Goal: Task Accomplishment & Management: Complete application form

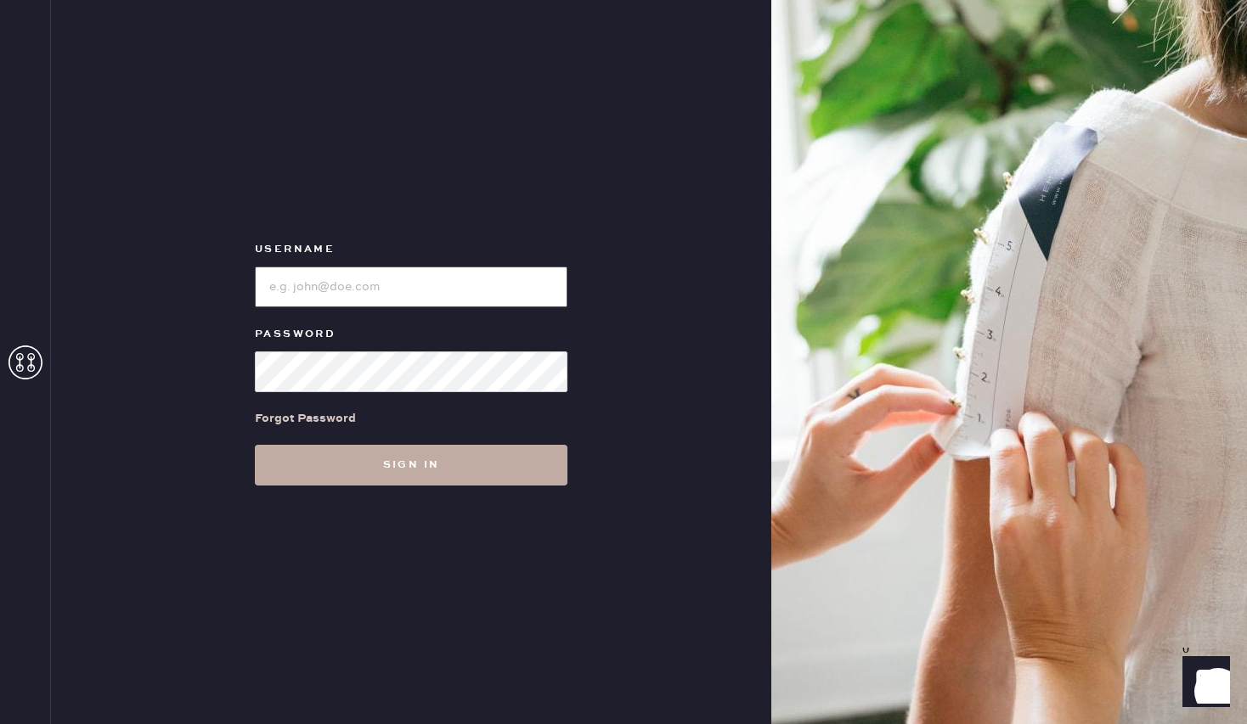
type input "reformationbeverlyhills"
click at [371, 462] on button "Sign in" at bounding box center [411, 465] width 312 height 41
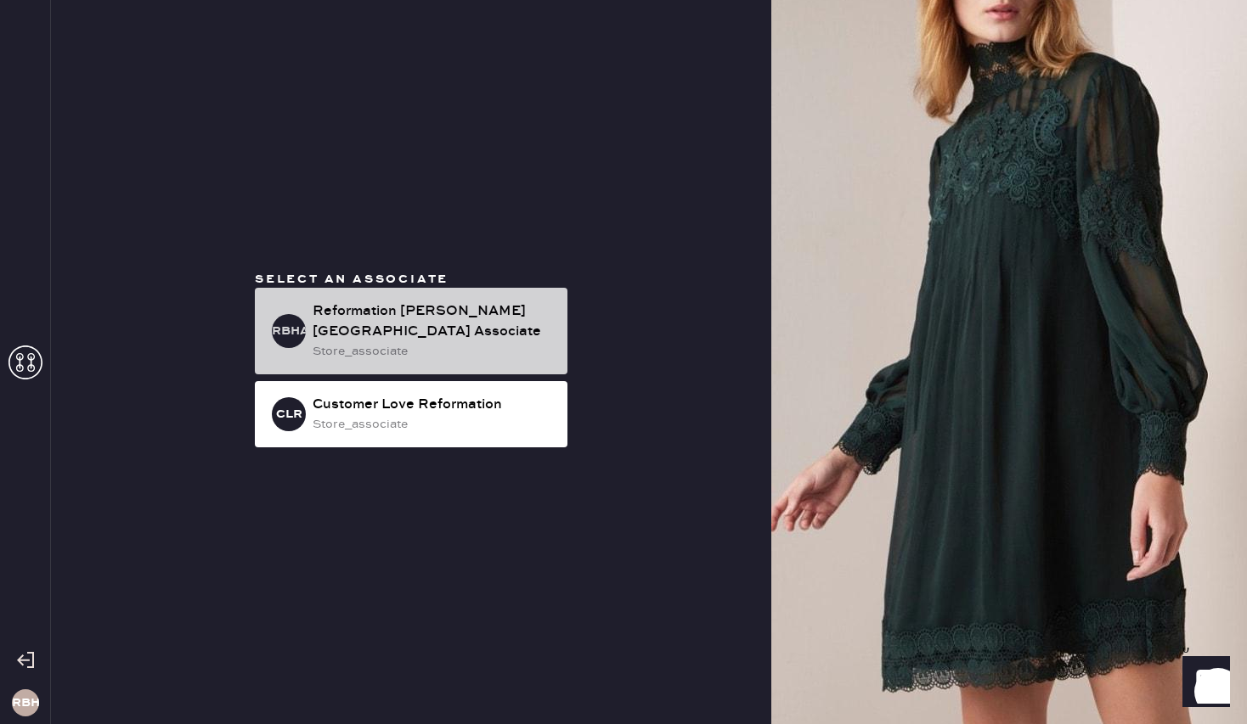
click at [368, 302] on div "RBHA Reformation [PERSON_NAME][GEOGRAPHIC_DATA] Associate store_associate" at bounding box center [411, 331] width 312 height 87
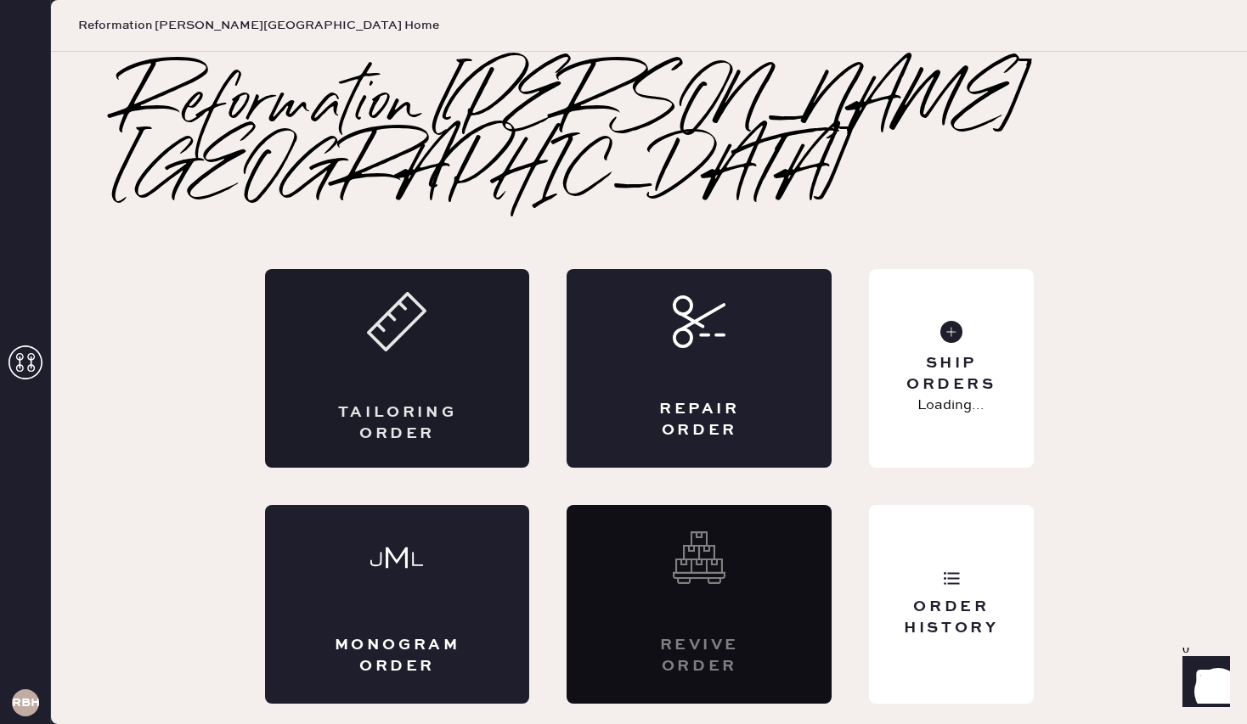
click at [408, 299] on icon at bounding box center [396, 321] width 59 height 59
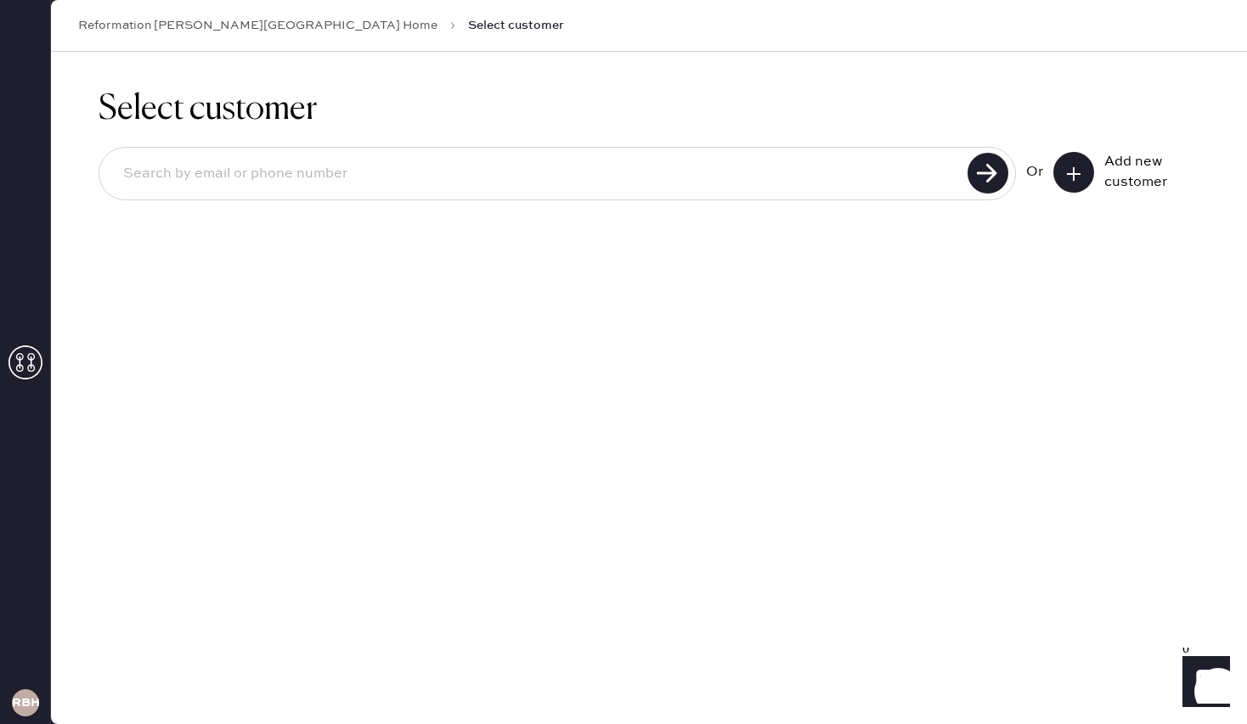
click at [898, 173] on input at bounding box center [536, 174] width 853 height 39
type input "4242479130"
click at [1009, 179] on div at bounding box center [988, 174] width 42 height 42
click at [990, 174] on use at bounding box center [987, 173] width 41 height 41
drag, startPoint x: 775, startPoint y: 177, endPoint x: -59, endPoint y: 174, distance: 834.8
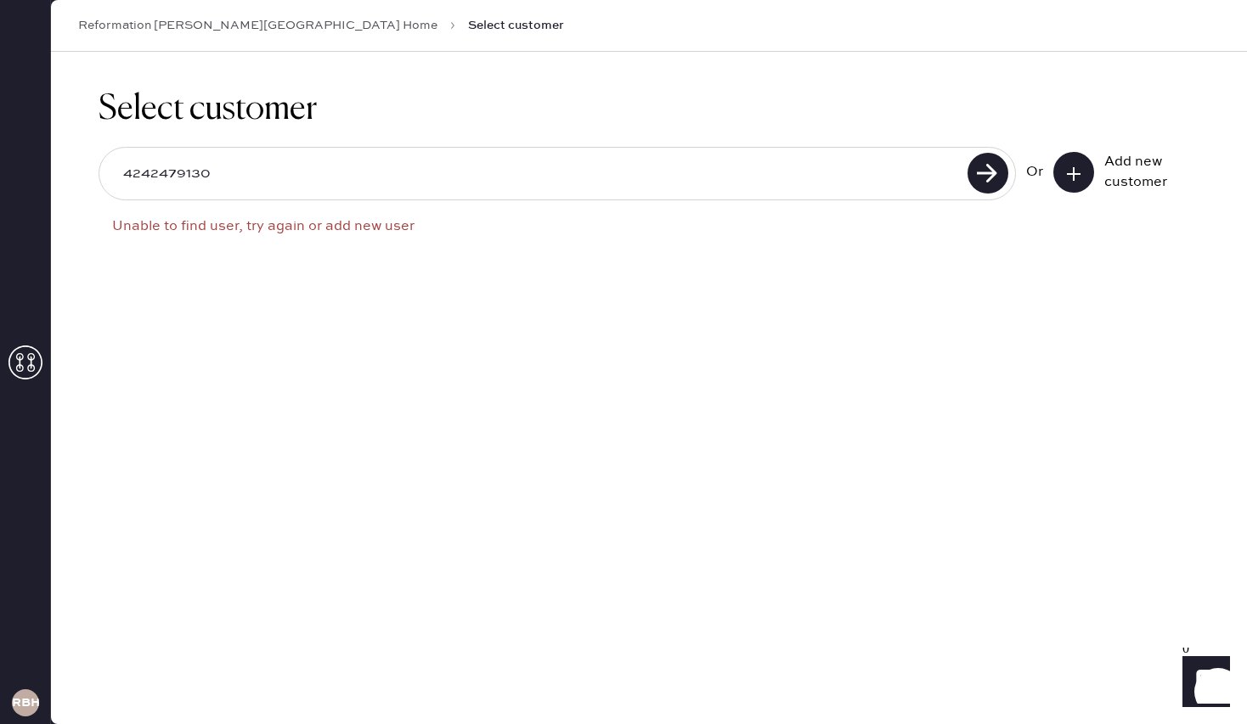
click at [0, 174] on html "Layer 1 Layer 1 RBHA Reformation [PERSON_NAME][GEOGRAPHIC_DATA] Home Select cus…" at bounding box center [623, 362] width 1247 height 724
type input "[EMAIL_ADDRESS][DOMAIN_NAME]"
click at [992, 180] on use at bounding box center [987, 173] width 41 height 41
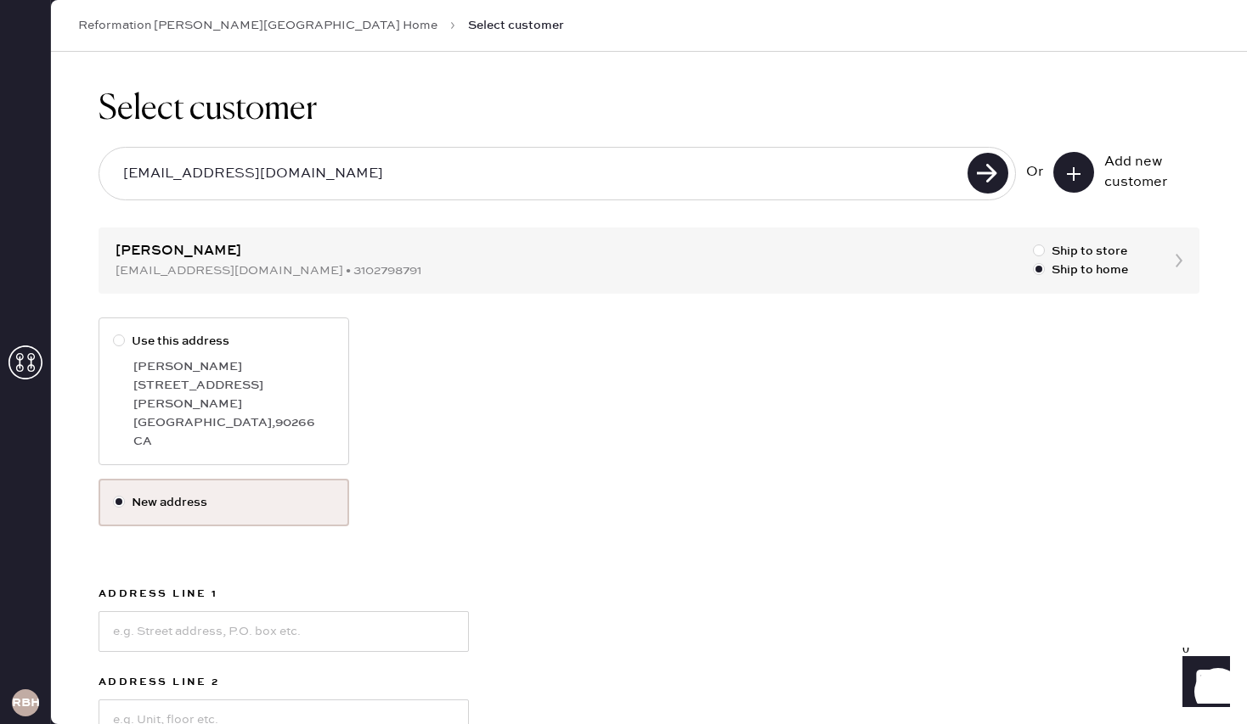
click at [263, 354] on label "Use this address [PERSON_NAME] [STREET_ADDRESS][PERSON_NAME]" at bounding box center [224, 392] width 251 height 148
click at [114, 333] on input "Use this address" at bounding box center [113, 332] width 1 height 1
radio input "true"
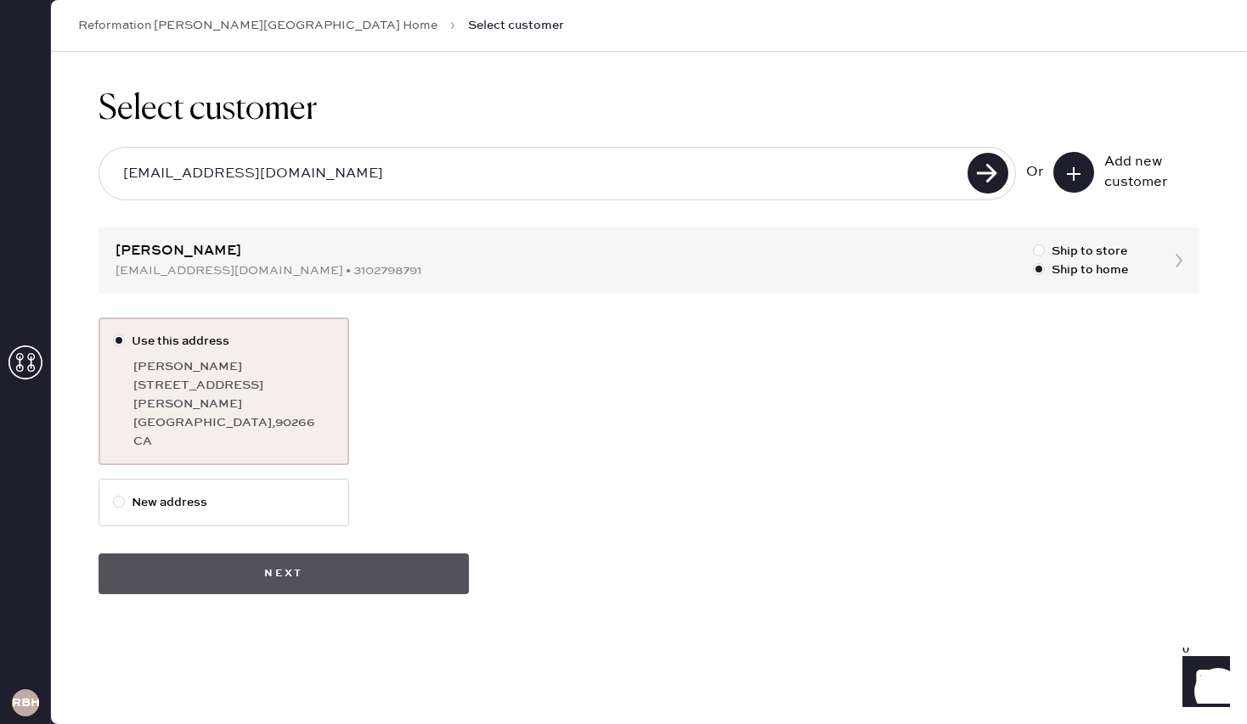
click at [418, 554] on button "Next" at bounding box center [284, 574] width 370 height 41
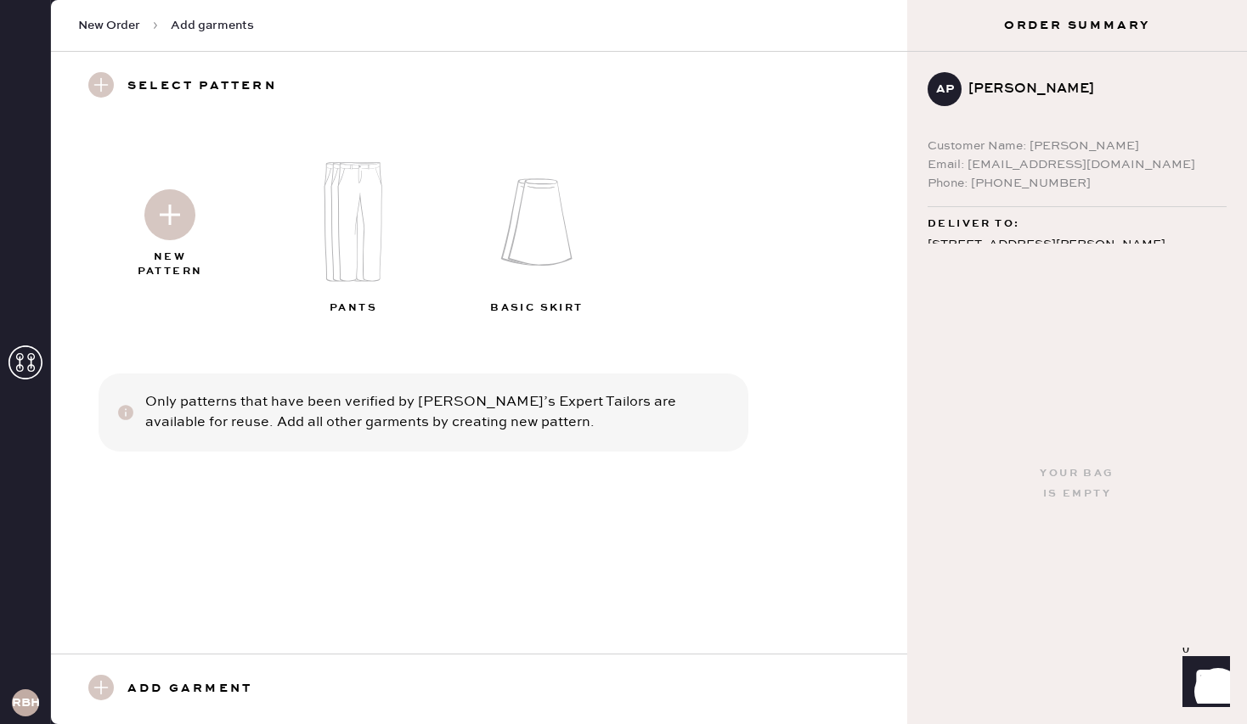
click at [171, 205] on img at bounding box center [169, 214] width 51 height 51
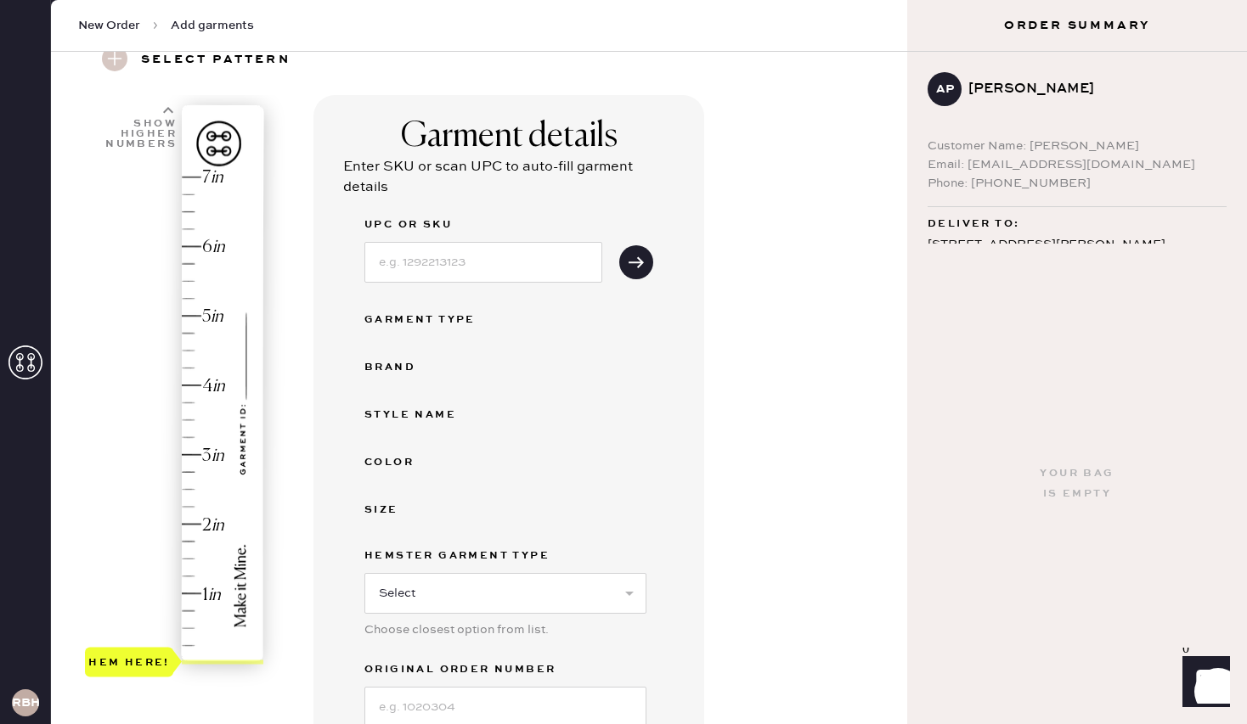
scroll to position [96, 0]
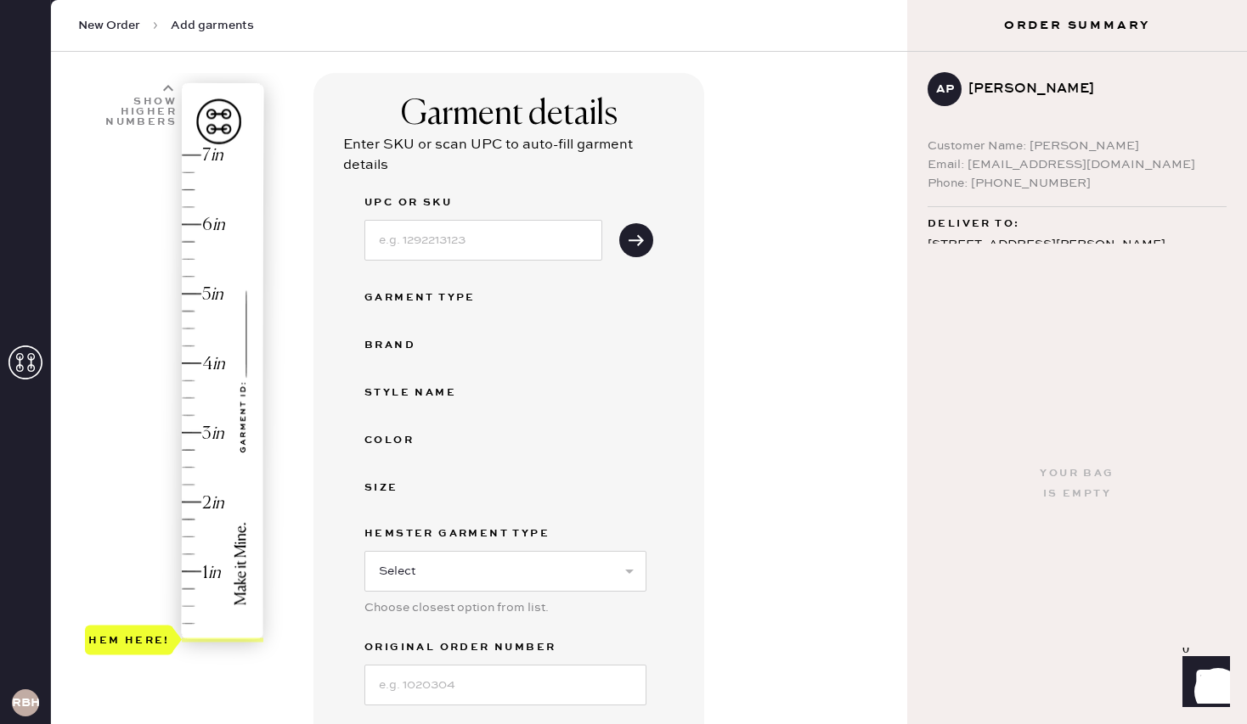
click at [200, 291] on div "Hem here!" at bounding box center [175, 398] width 181 height 501
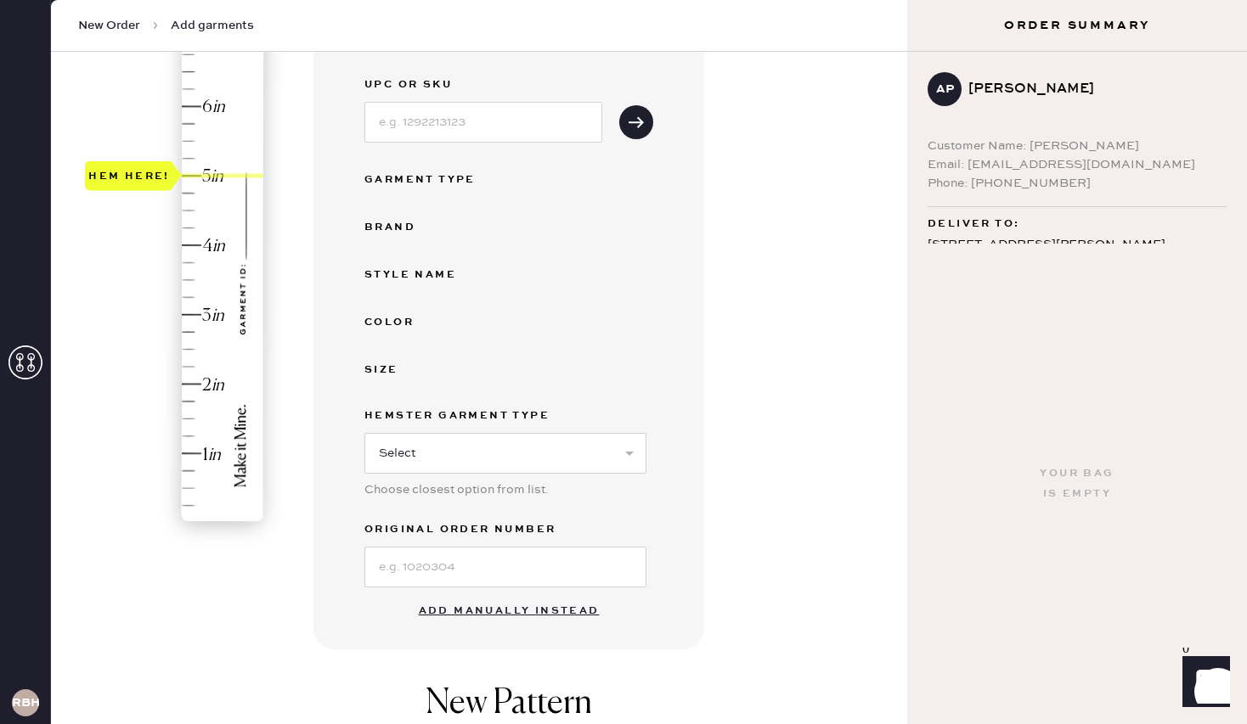
scroll to position [212, 0]
click at [479, 611] on button "Add manually instead" at bounding box center [508, 613] width 201 height 34
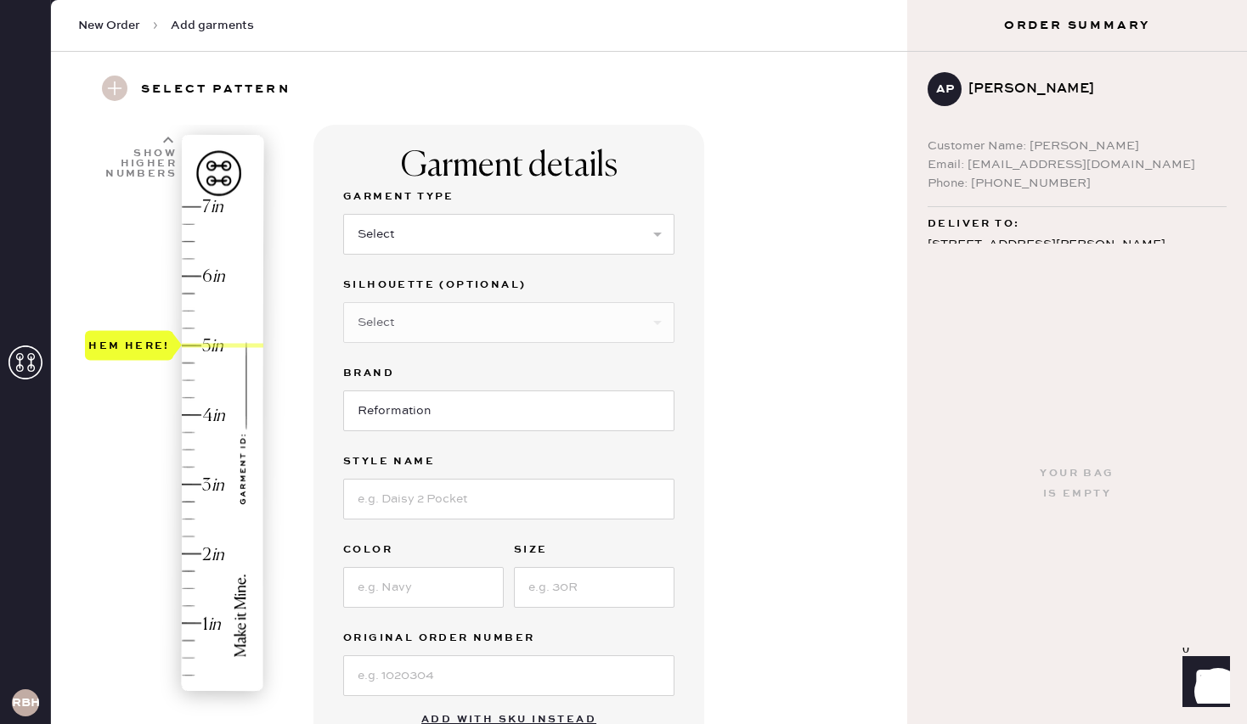
scroll to position [43, 0]
click at [510, 238] on select "Select Basic Skirt Jeans Leggings Pants Shorts Basic Sleeved Dress Basic Sleeve…" at bounding box center [508, 235] width 331 height 41
select select "13"
click at [343, 215] on select "Select Basic Skirt Jeans Leggings Pants Shorts Basic Sleeved Dress Basic Sleeve…" at bounding box center [508, 235] width 331 height 41
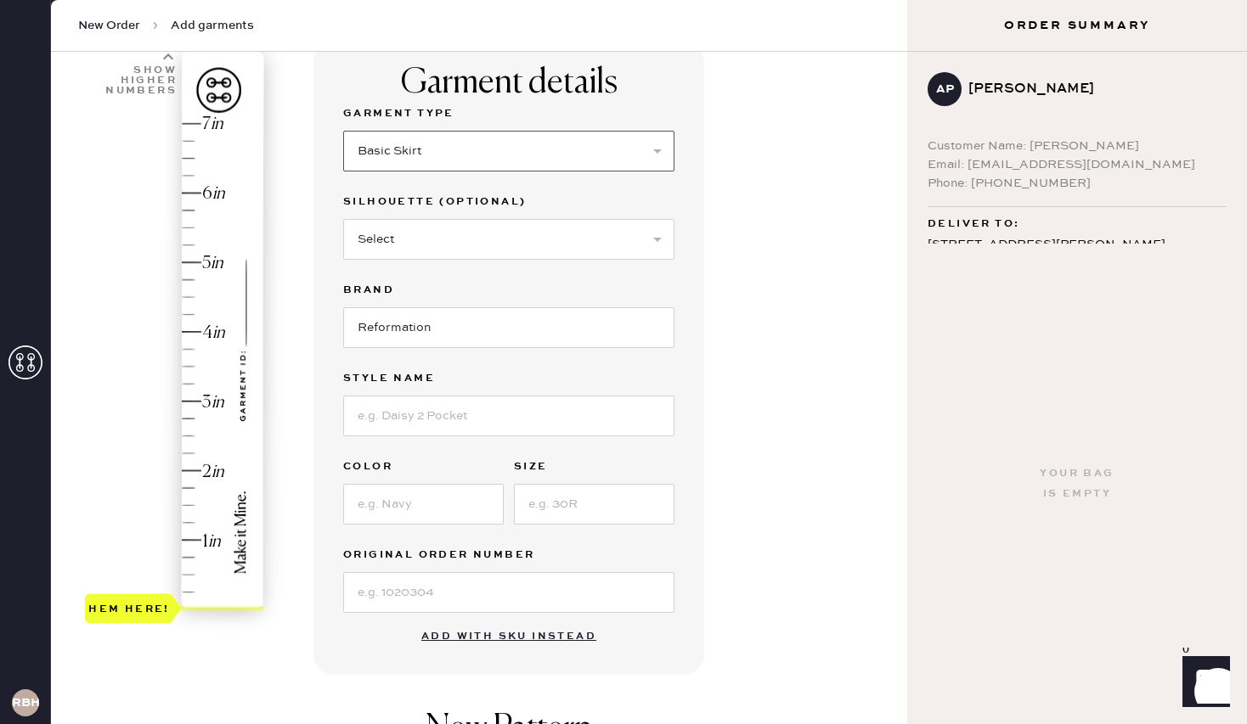
scroll to position [155, 0]
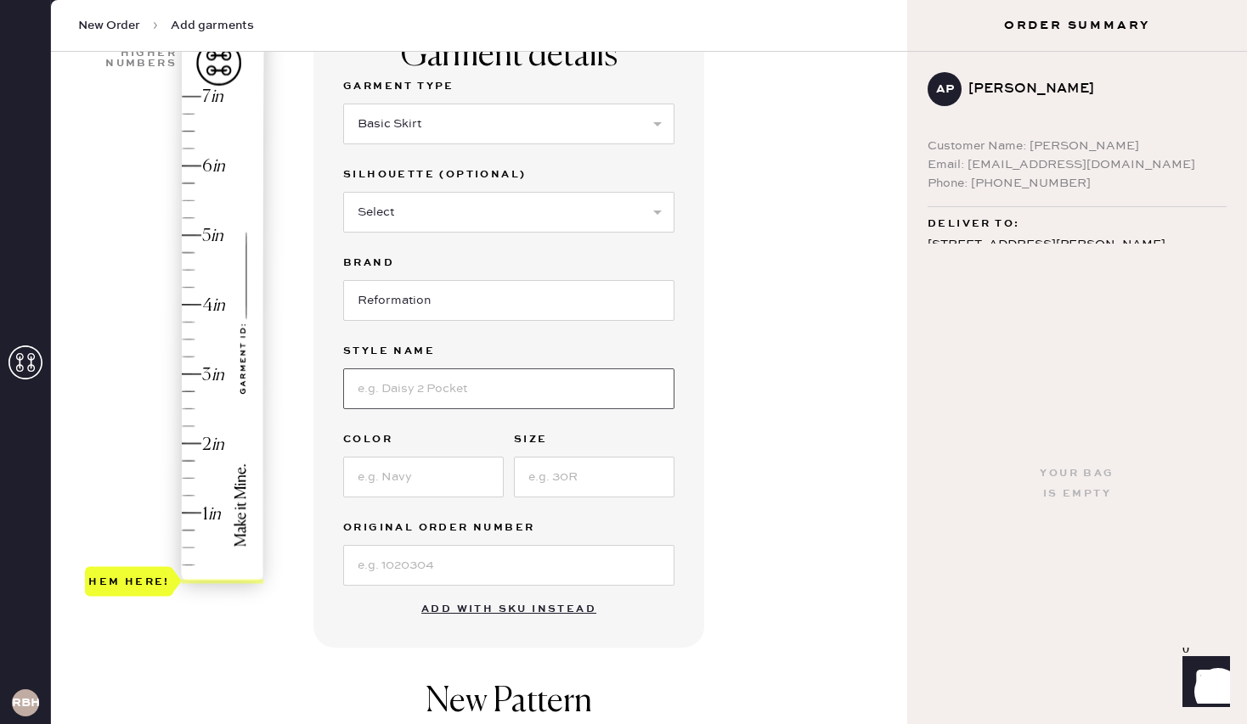
click at [435, 394] on input at bounding box center [508, 389] width 331 height 41
type input "L"
type input "Petites [PERSON_NAME] Skirt"
click at [422, 467] on input at bounding box center [423, 477] width 160 height 41
type input "Charcoal Wool"
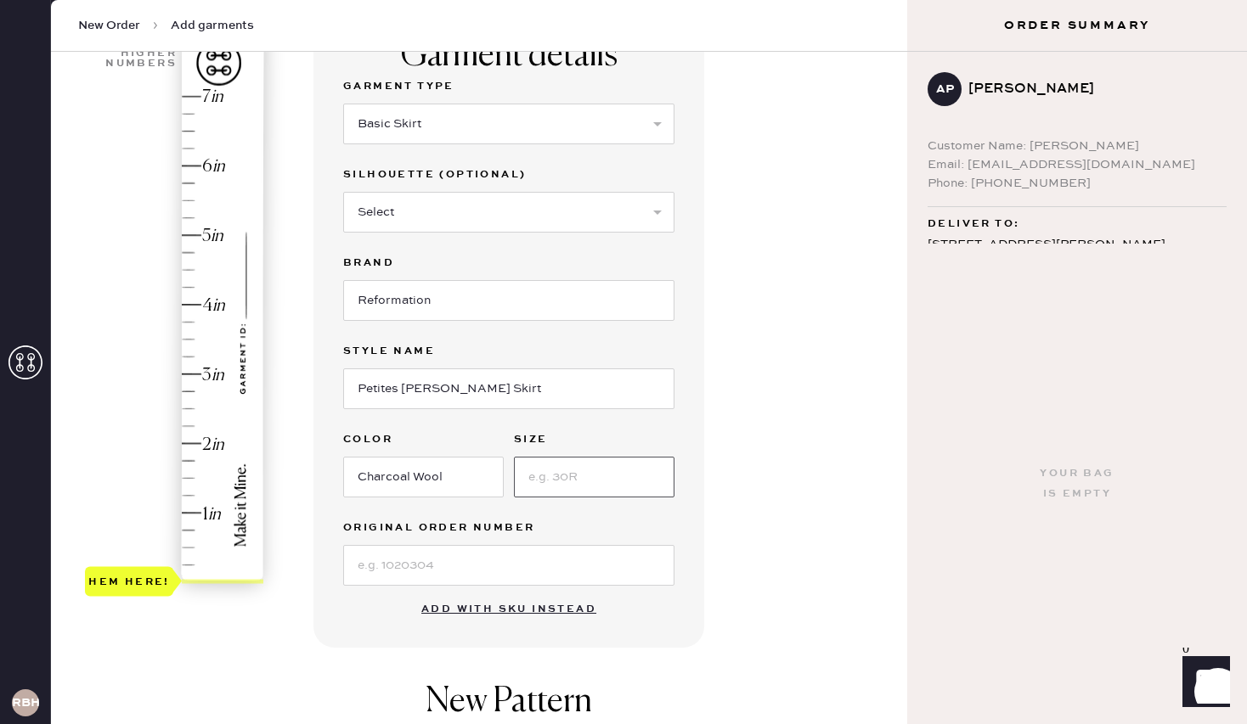
click at [567, 484] on input at bounding box center [594, 477] width 160 height 41
type input "8P"
click at [643, 516] on div "Garment Type Select Basic Skirt Jeans Leggings Pants Shorts Basic Sleeved Dress…" at bounding box center [508, 331] width 331 height 510
type input "5"
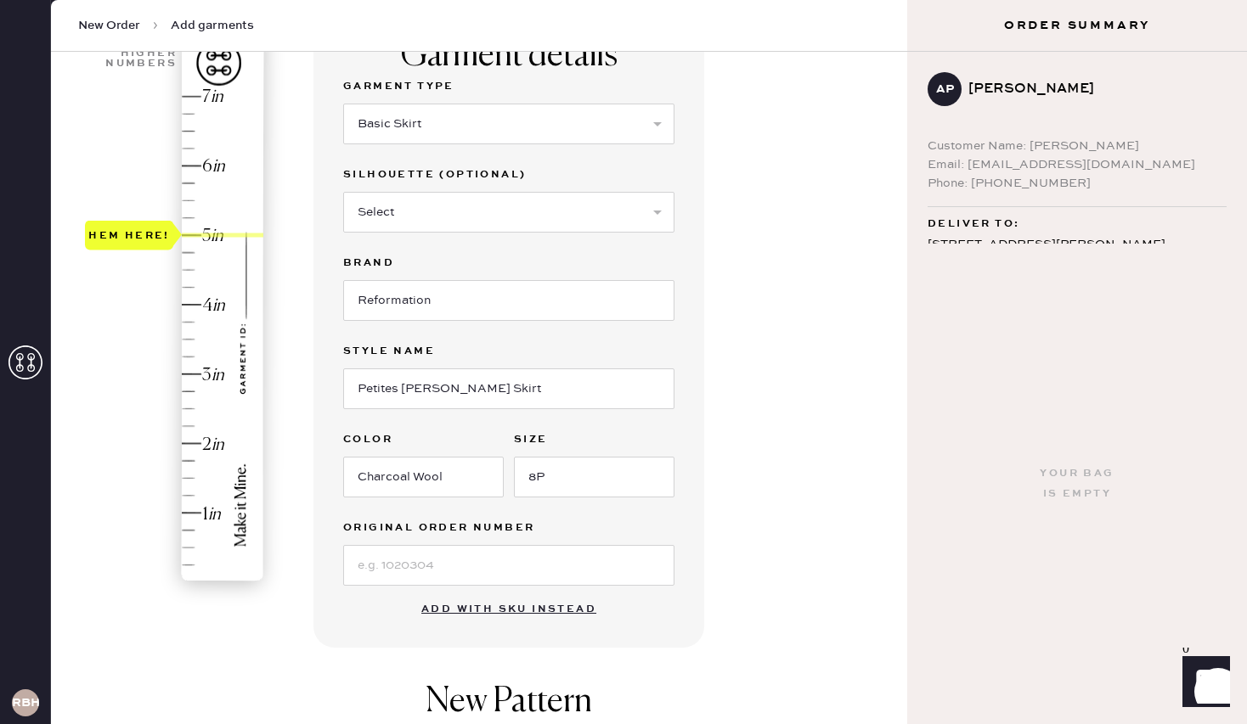
click at [188, 238] on div "Hem here!" at bounding box center [175, 339] width 181 height 501
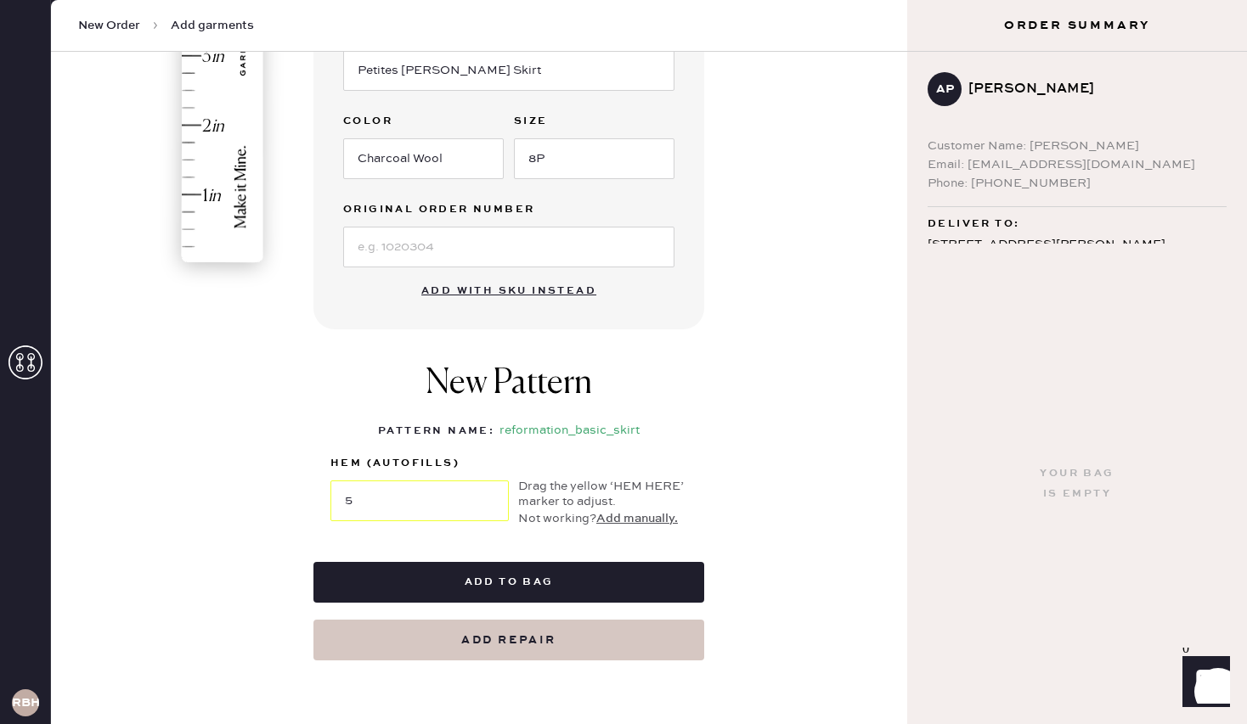
scroll to position [483, 0]
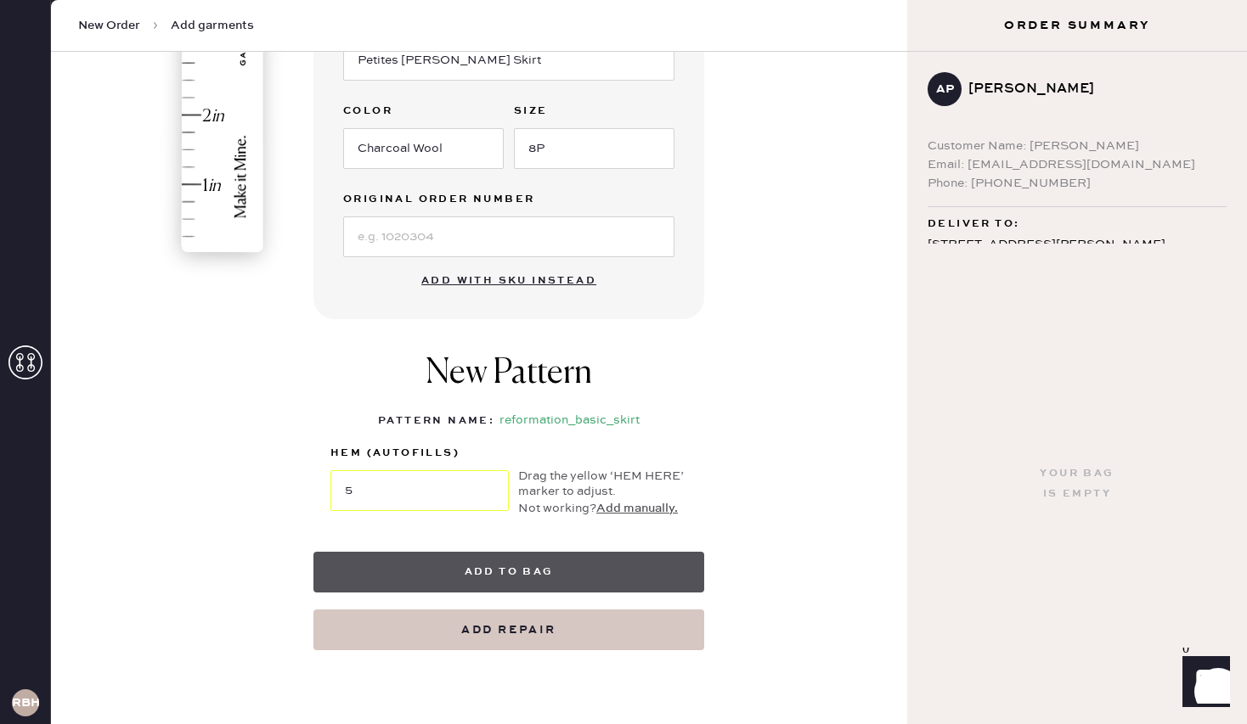
click at [547, 570] on button "Add to bag" at bounding box center [508, 572] width 391 height 41
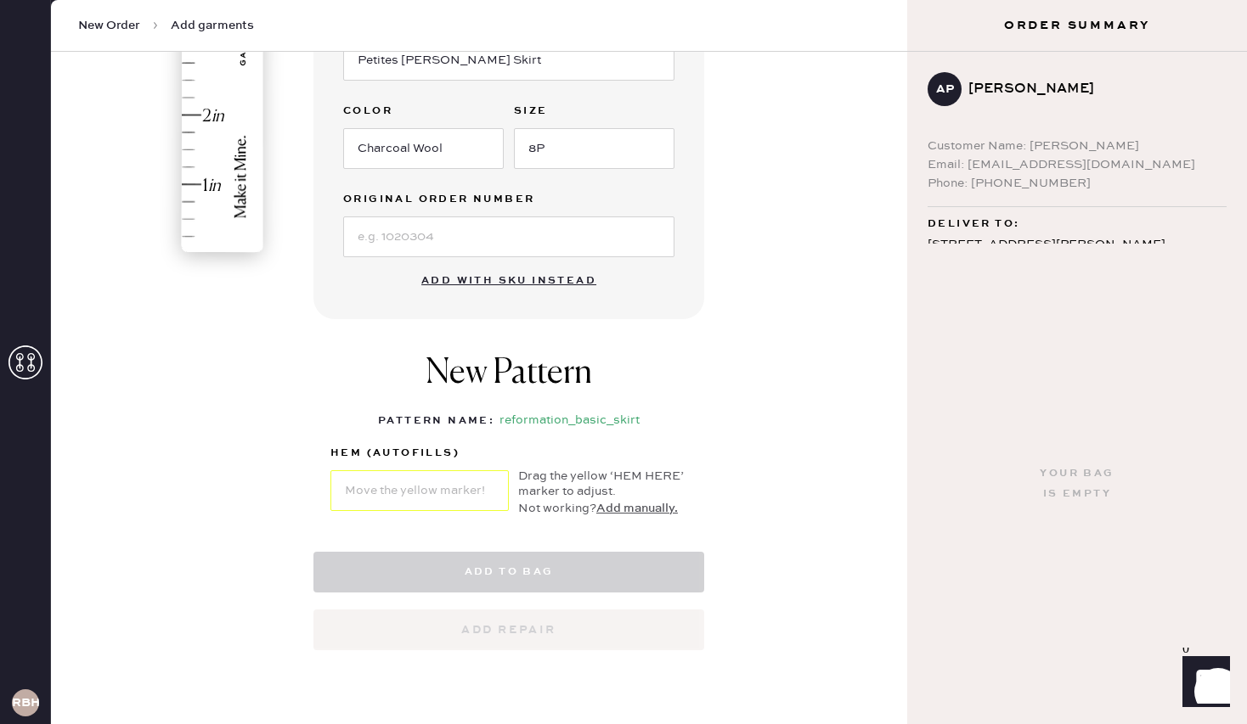
select select "13"
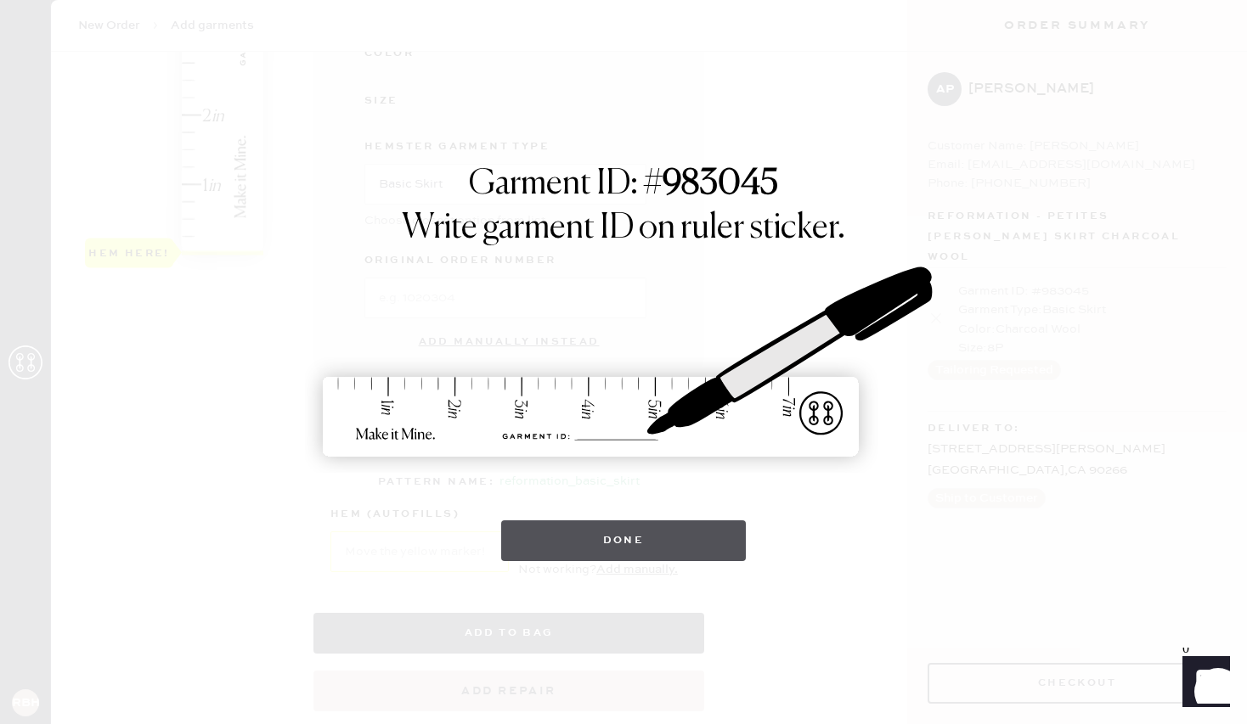
click at [582, 536] on button "Done" at bounding box center [623, 541] width 245 height 41
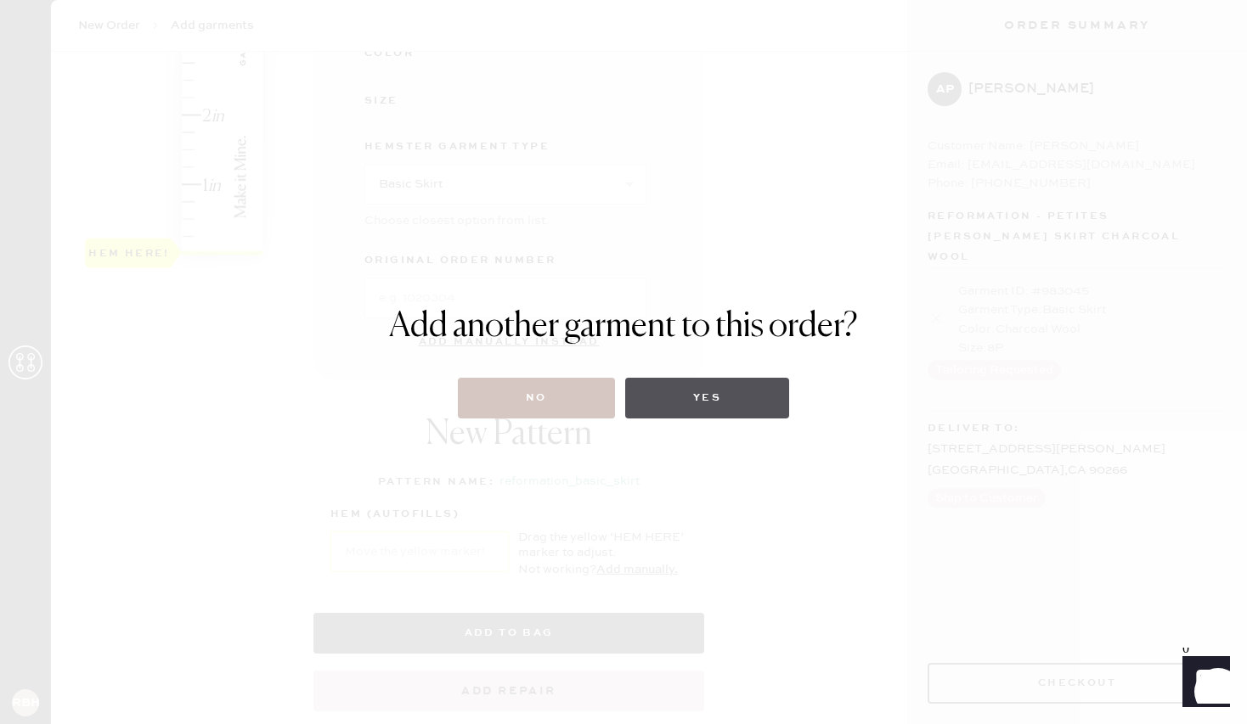
click at [696, 399] on button "Yes" at bounding box center [707, 398] width 164 height 41
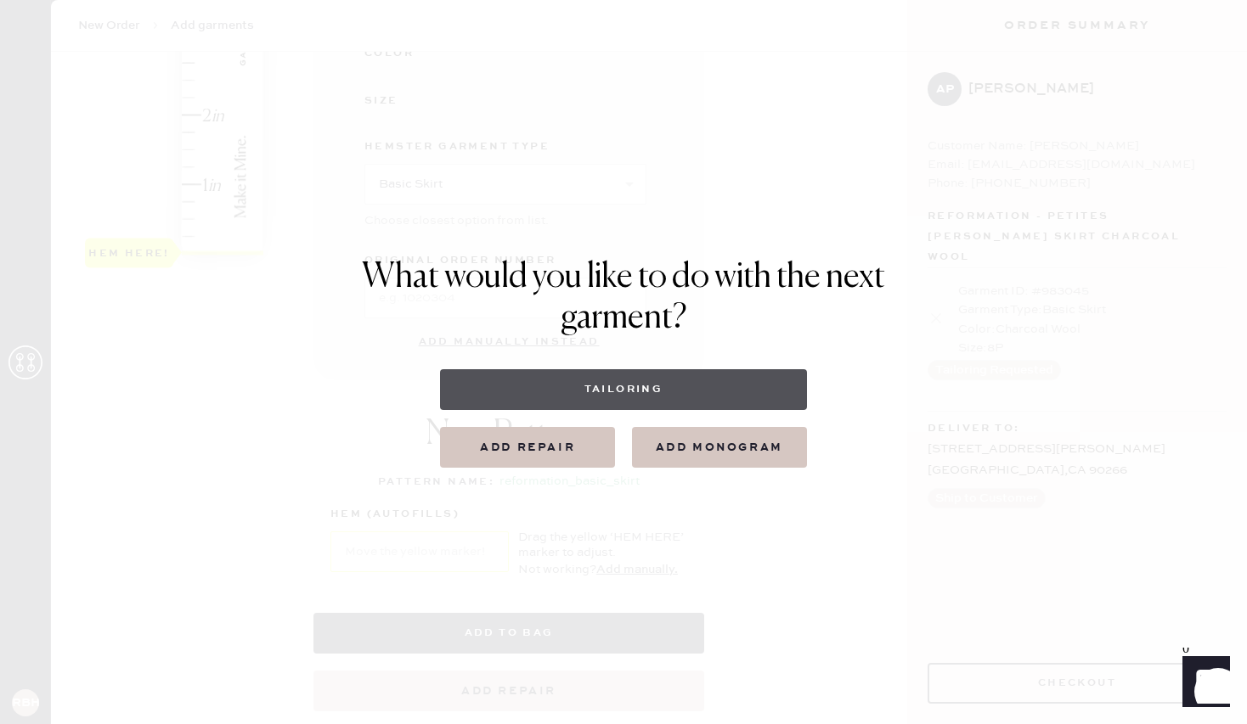
click at [651, 395] on button "Tailoring" at bounding box center [623, 389] width 366 height 41
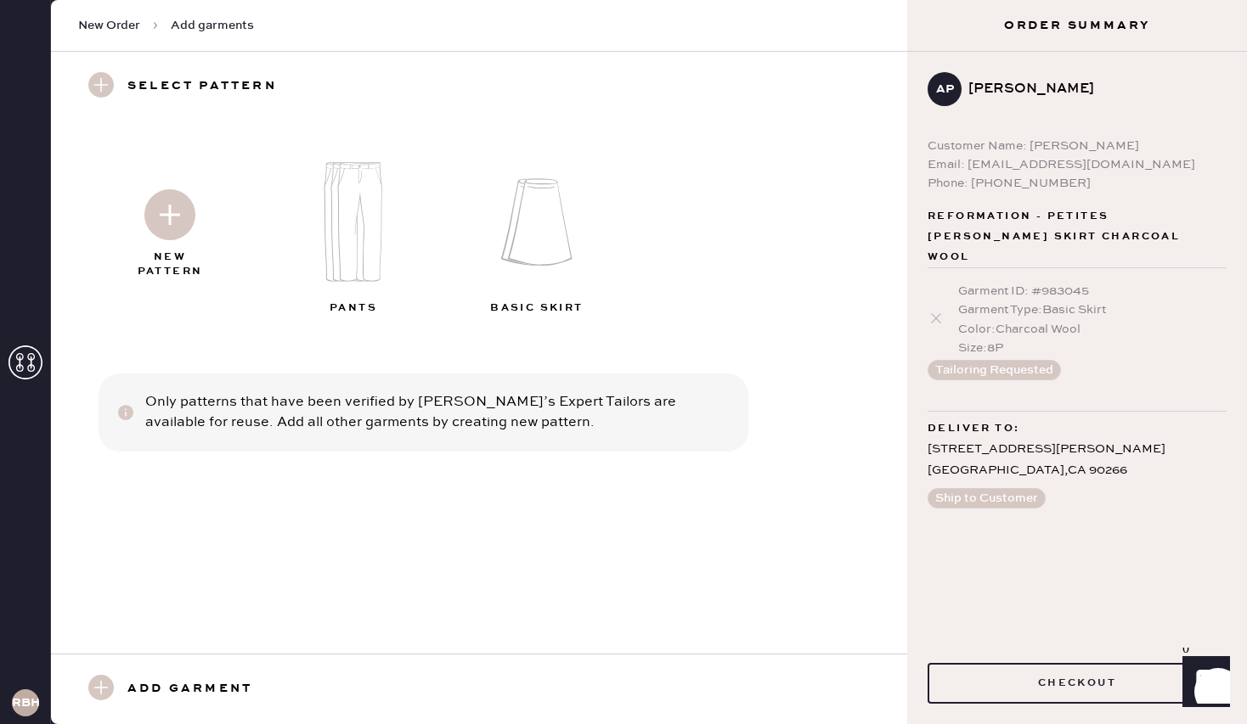
click at [177, 210] on img at bounding box center [169, 214] width 51 height 51
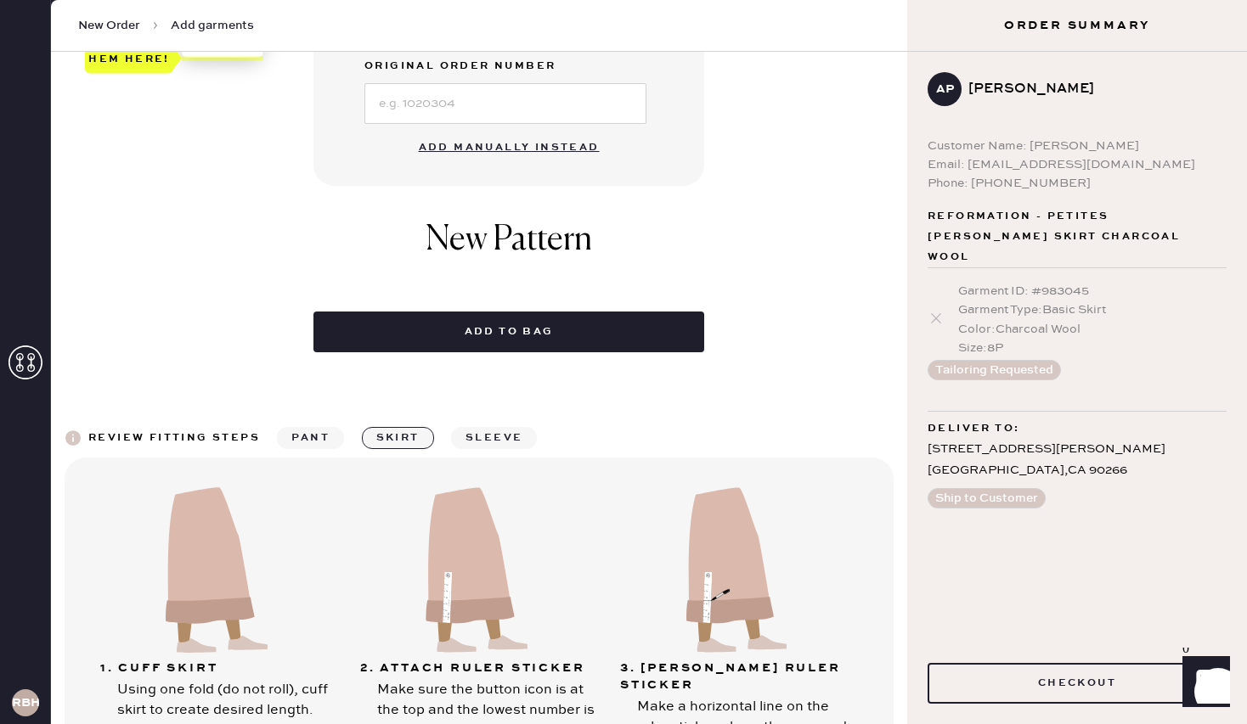
scroll to position [574, 0]
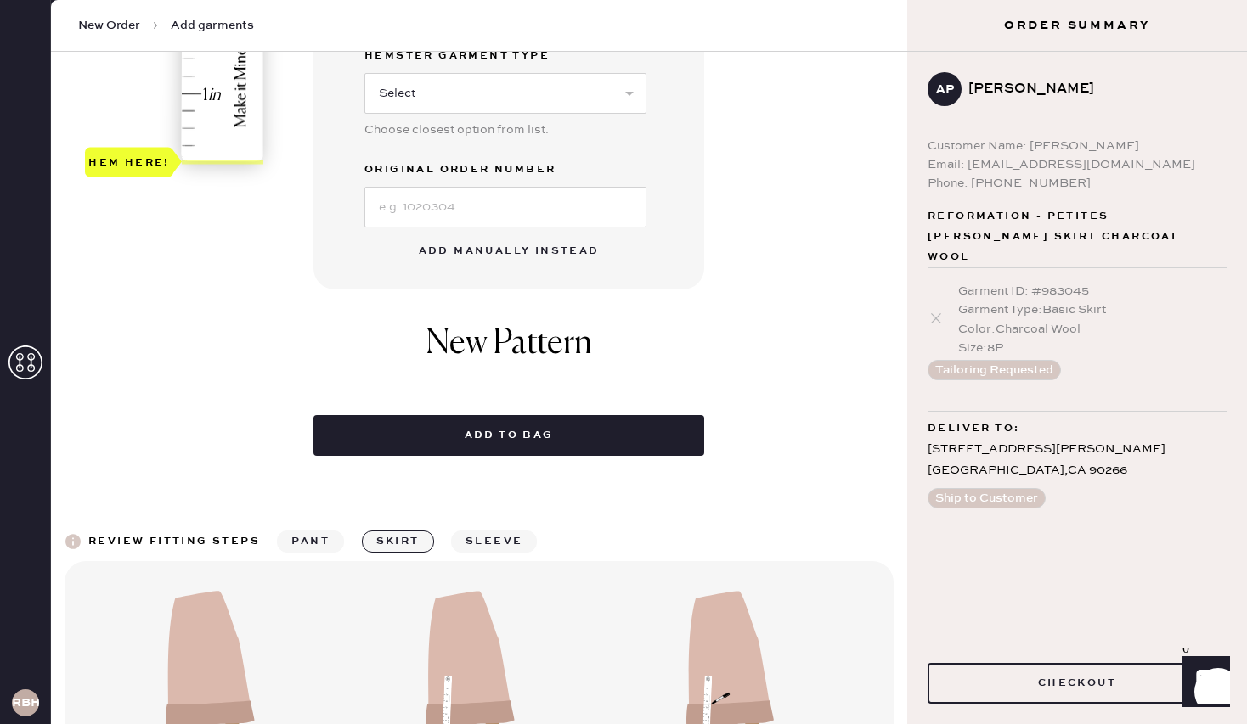
click at [503, 243] on button "Add manually instead" at bounding box center [508, 251] width 201 height 34
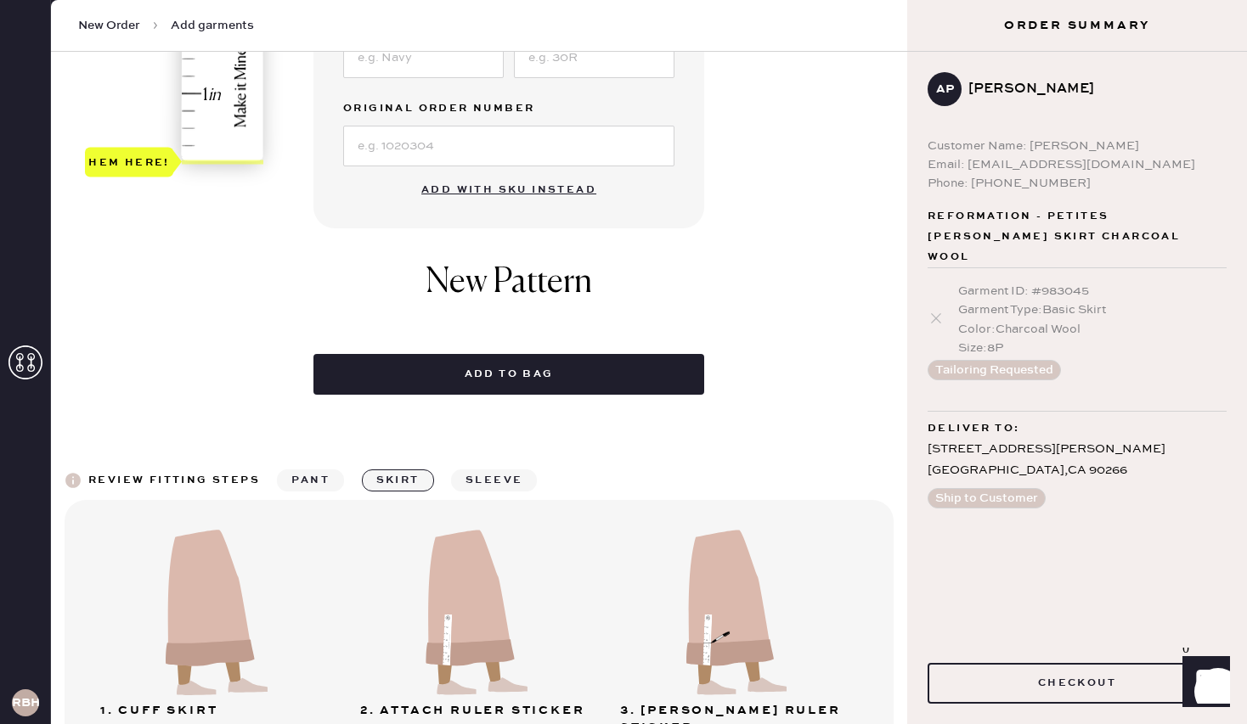
scroll to position [0, 0]
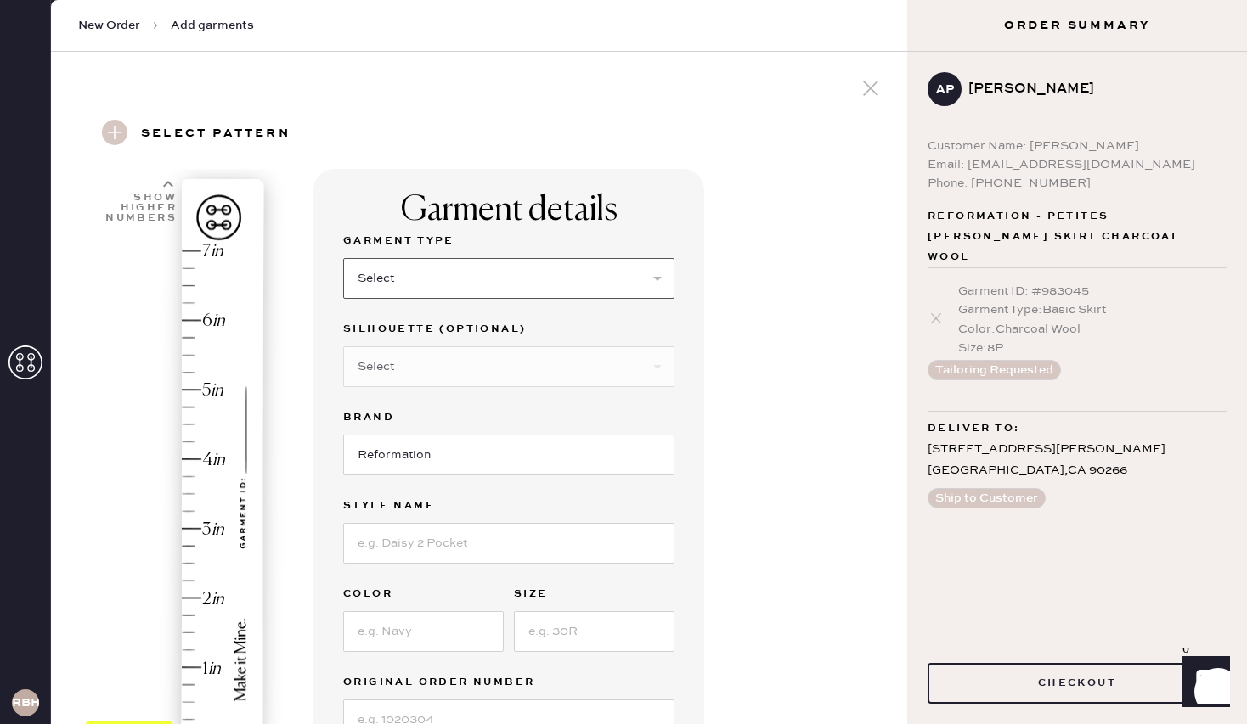
click at [469, 273] on select "Select Basic Skirt Jeans Leggings Pants Shorts Basic Sleeved Dress Basic Sleeve…" at bounding box center [508, 278] width 331 height 41
select select "13"
click at [343, 258] on select "Select Basic Skirt Jeans Leggings Pants Shorts Basic Sleeved Dress Basic Sleeve…" at bounding box center [508, 278] width 331 height 41
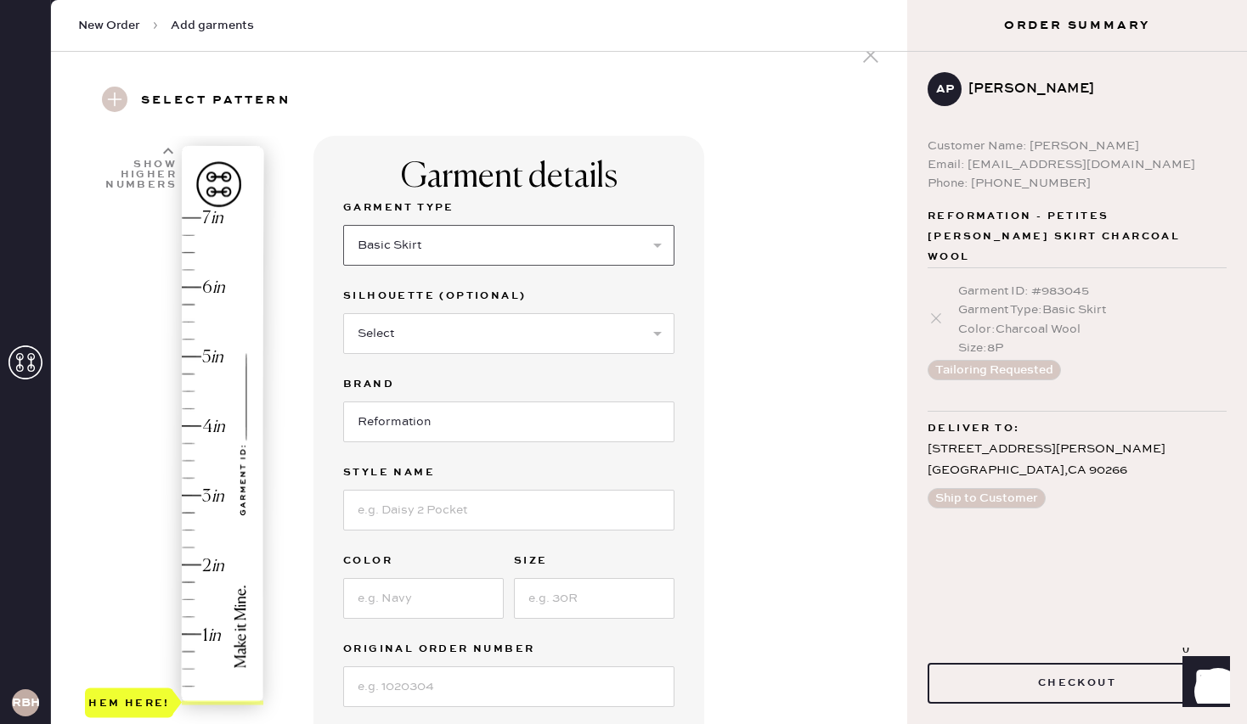
scroll to position [49, 0]
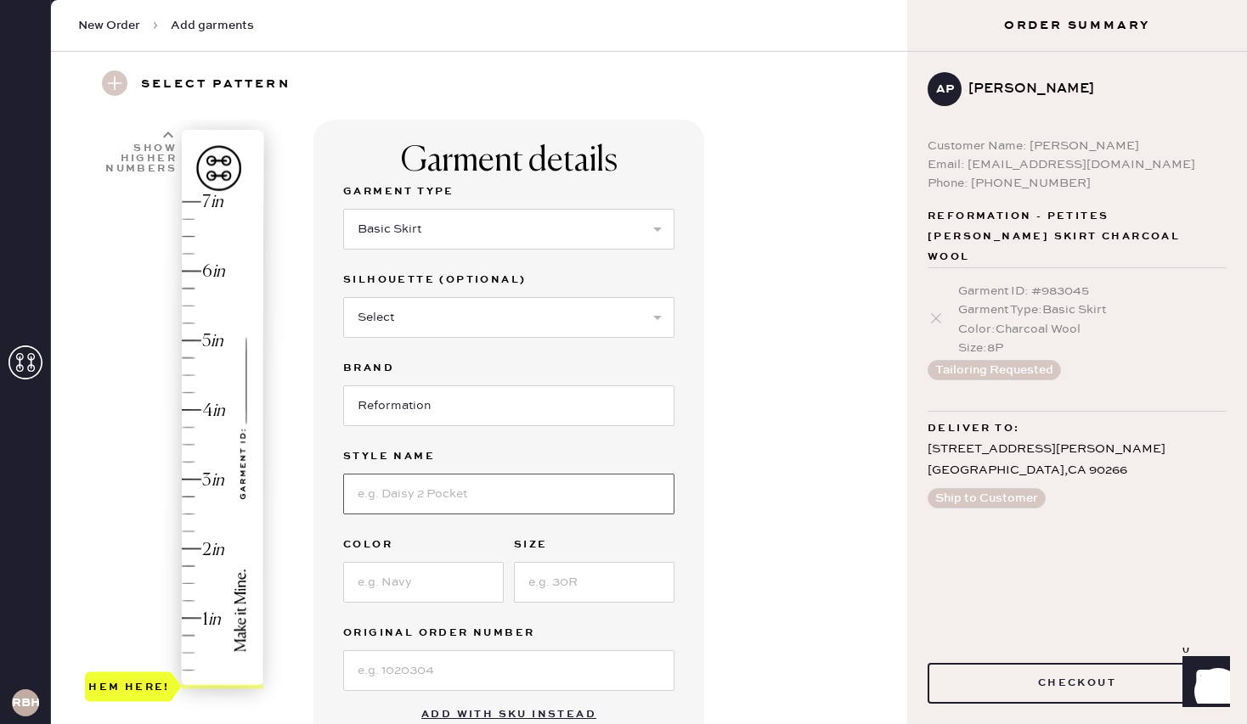
click at [394, 492] on input at bounding box center [508, 494] width 331 height 41
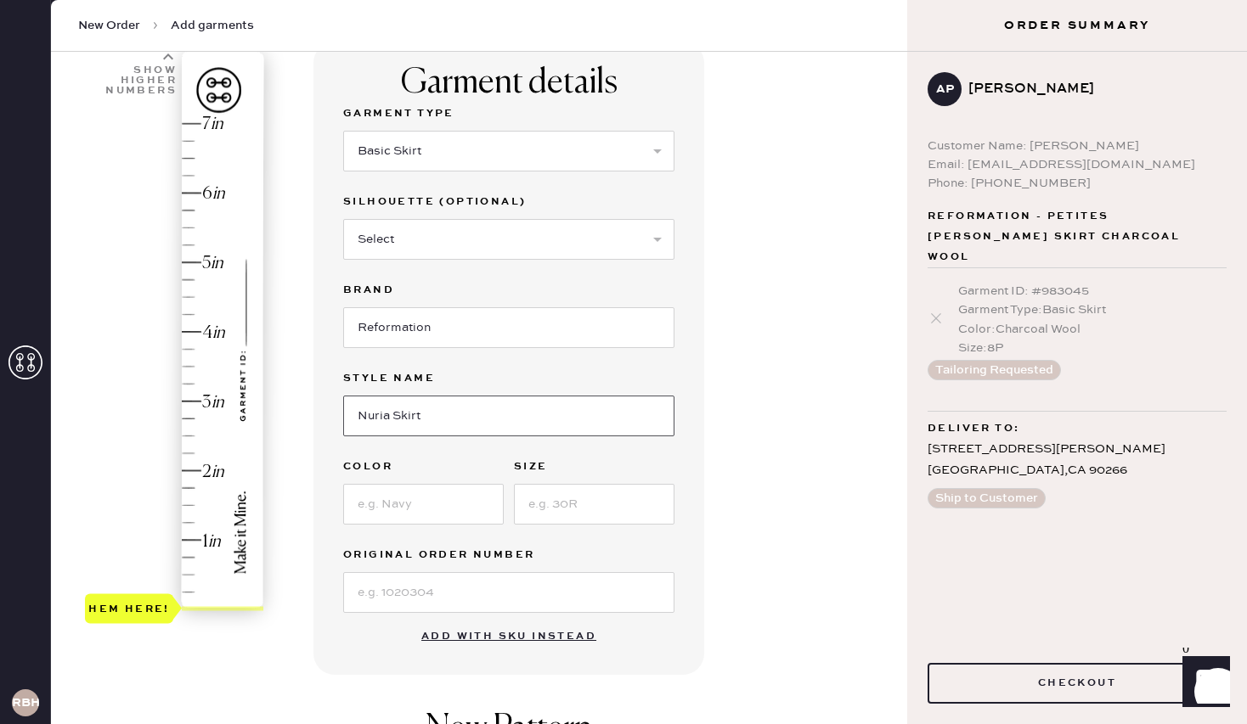
scroll to position [136, 0]
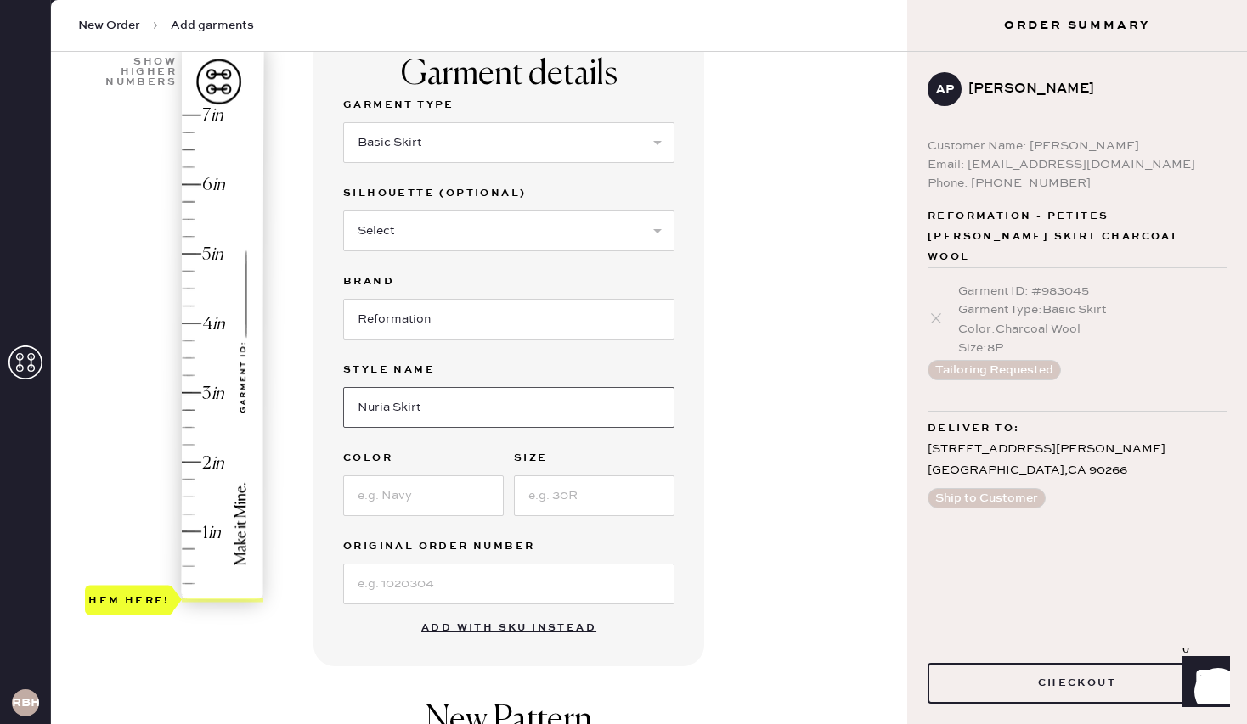
type input "Nuria Skirt"
click at [438, 480] on input at bounding box center [423, 496] width 160 height 41
type input "Black"
click at [625, 482] on input at bounding box center [594, 496] width 160 height 41
type input "M"
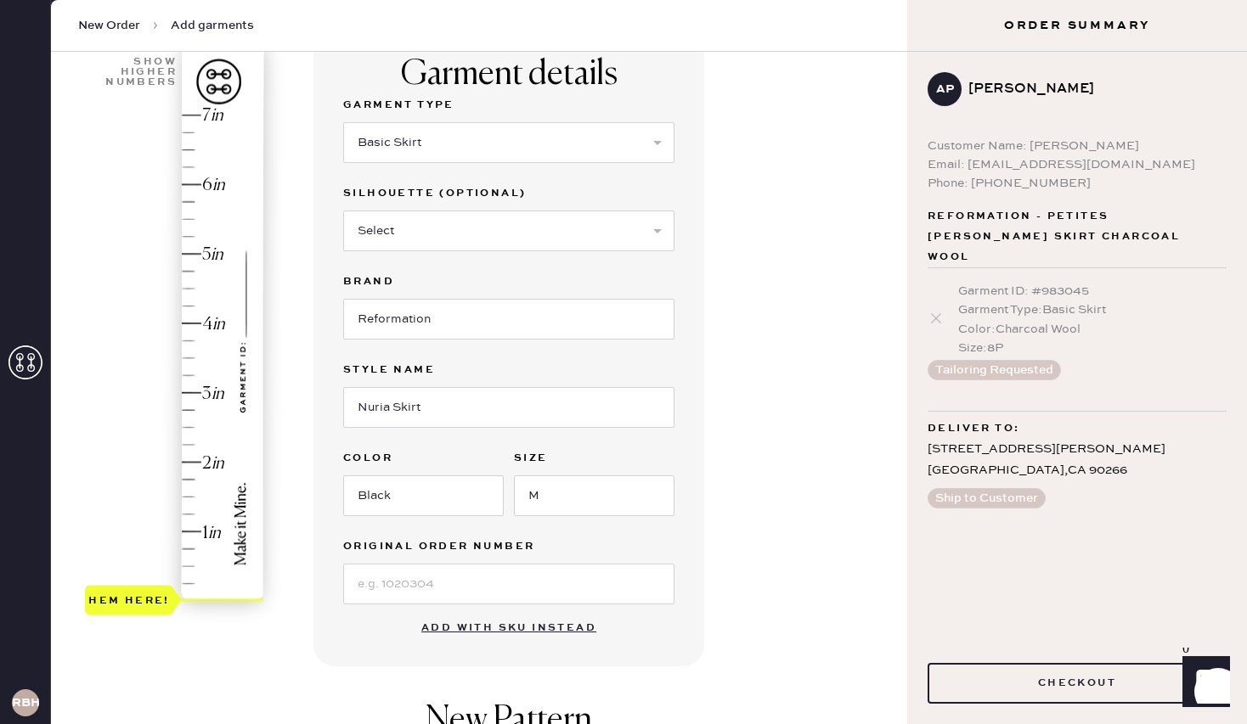
click at [707, 477] on div "Garment details Garment Type Select Basic Skirt Jeans Leggings Pants Shorts Bas…" at bounding box center [603, 515] width 580 height 965
click at [273, 372] on div "1 in 2 in 3 in 4 in 5 in 6 in 7 in Show higher numbers Show lower numbers Hem h…" at bounding box center [479, 515] width 829 height 965
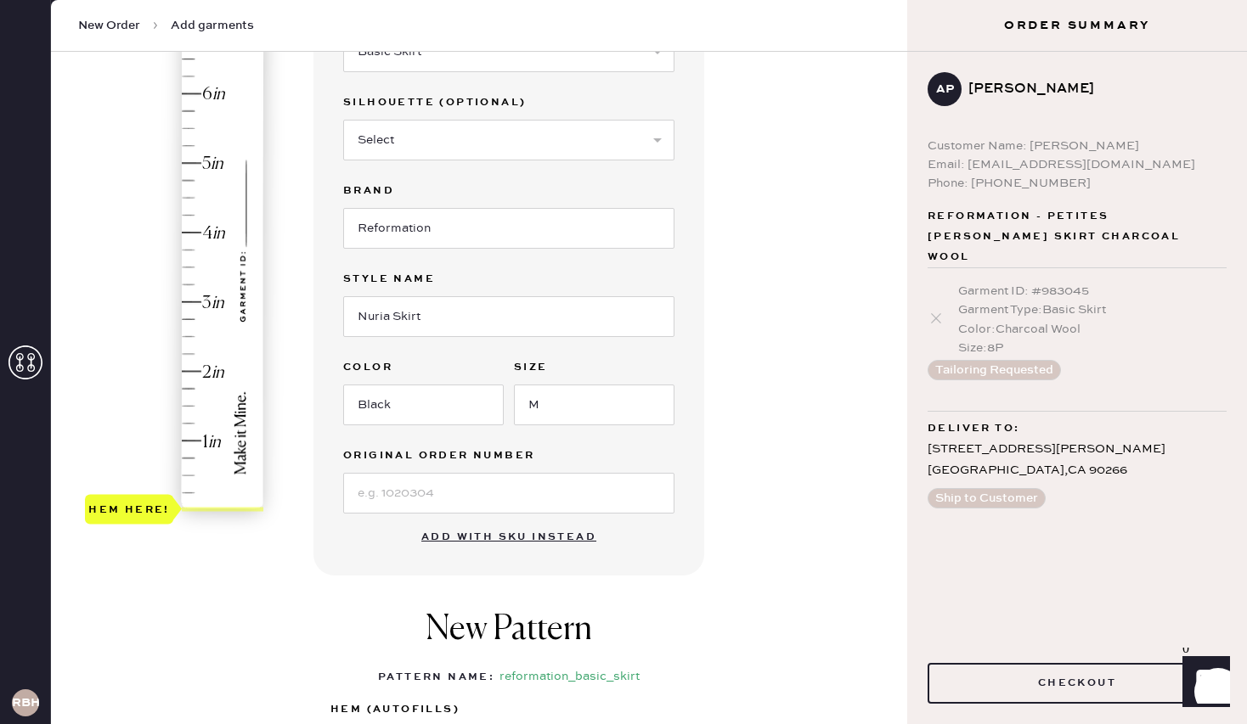
scroll to position [229, 0]
type input "4"
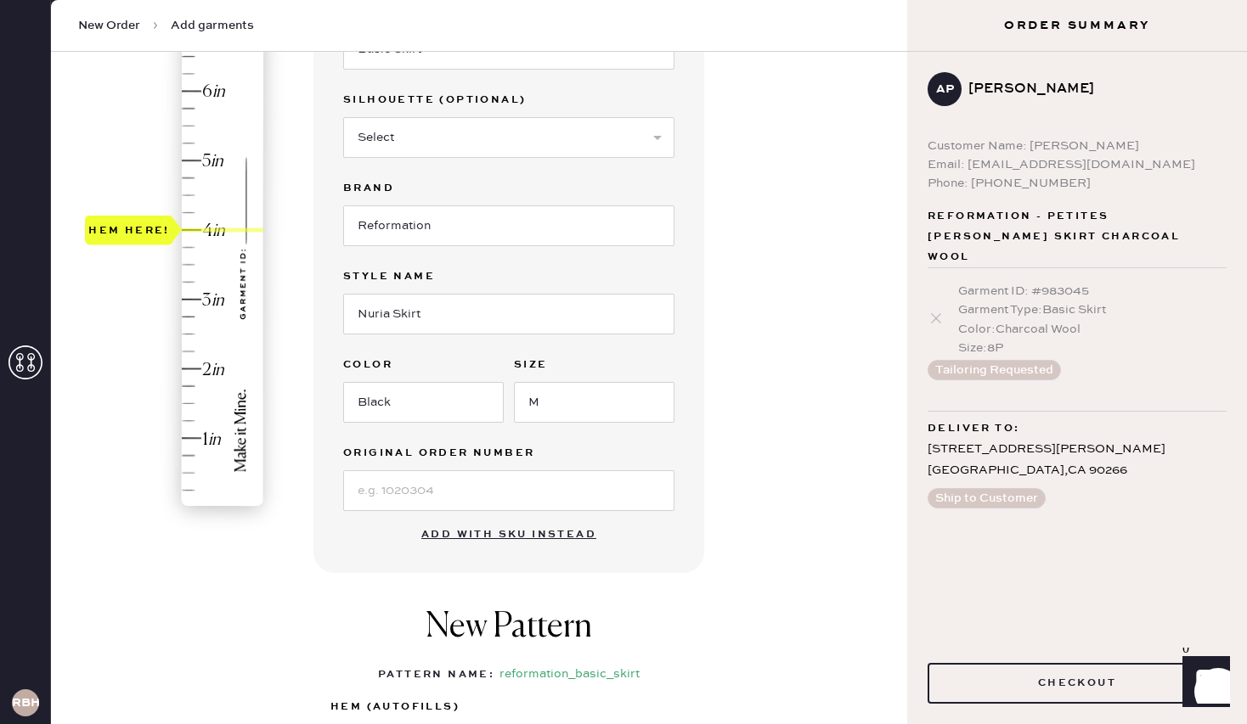
click at [194, 231] on div "Hem here!" at bounding box center [175, 264] width 181 height 501
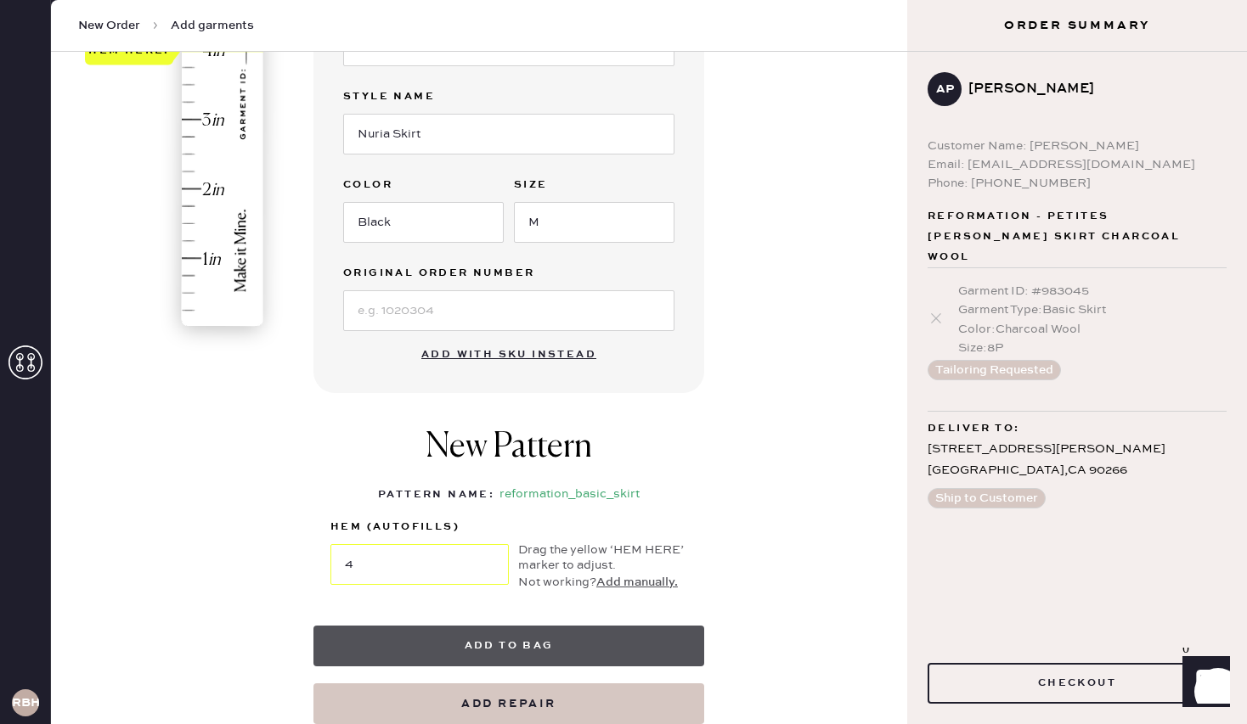
scroll to position [451, 0]
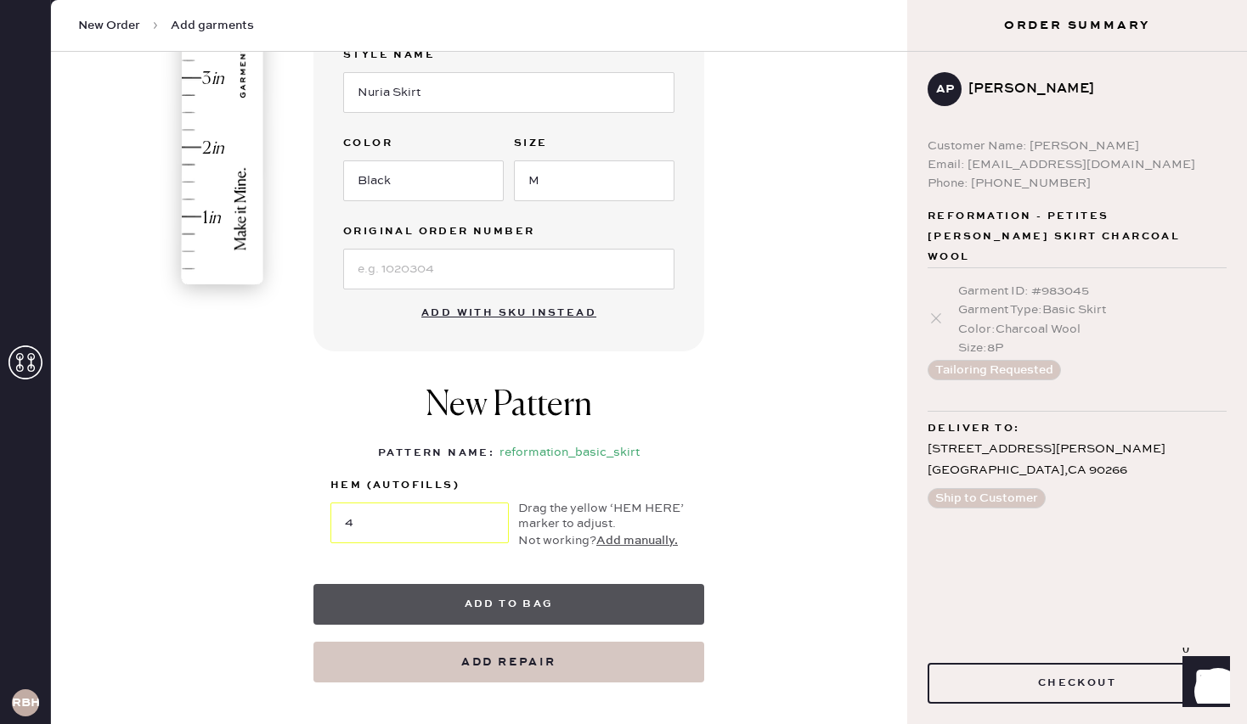
click at [492, 602] on button "Add to bag" at bounding box center [508, 604] width 391 height 41
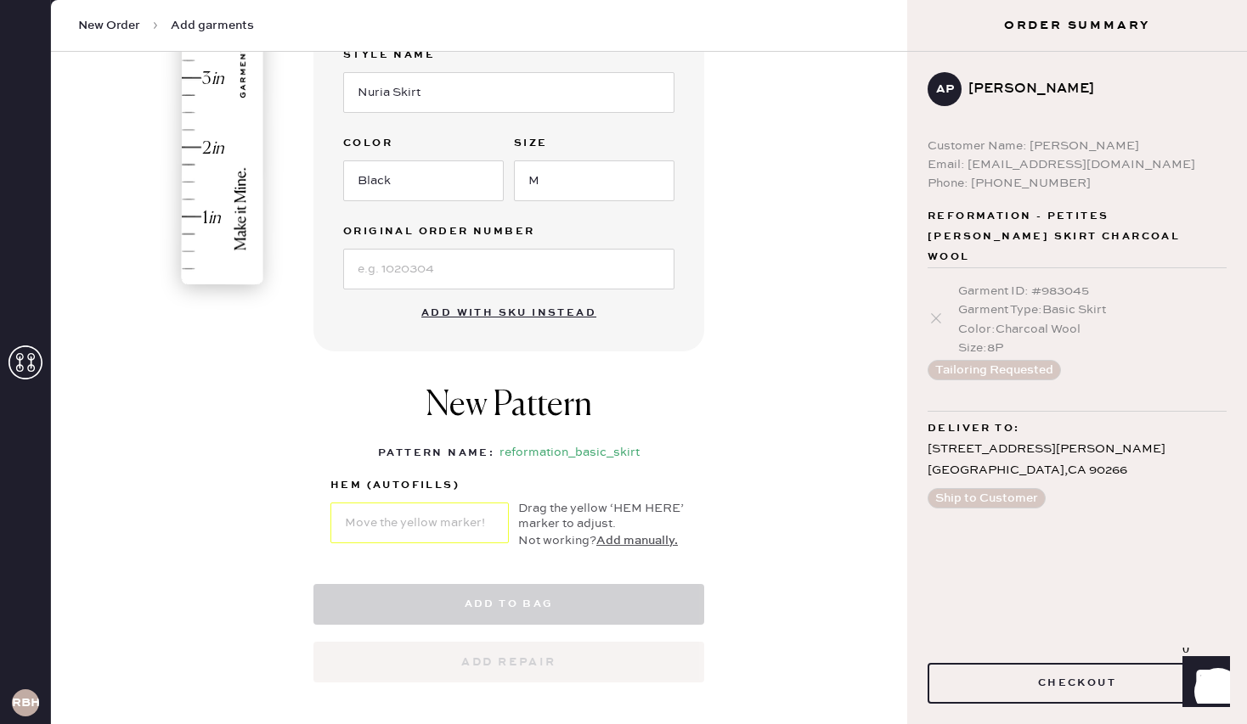
select select "13"
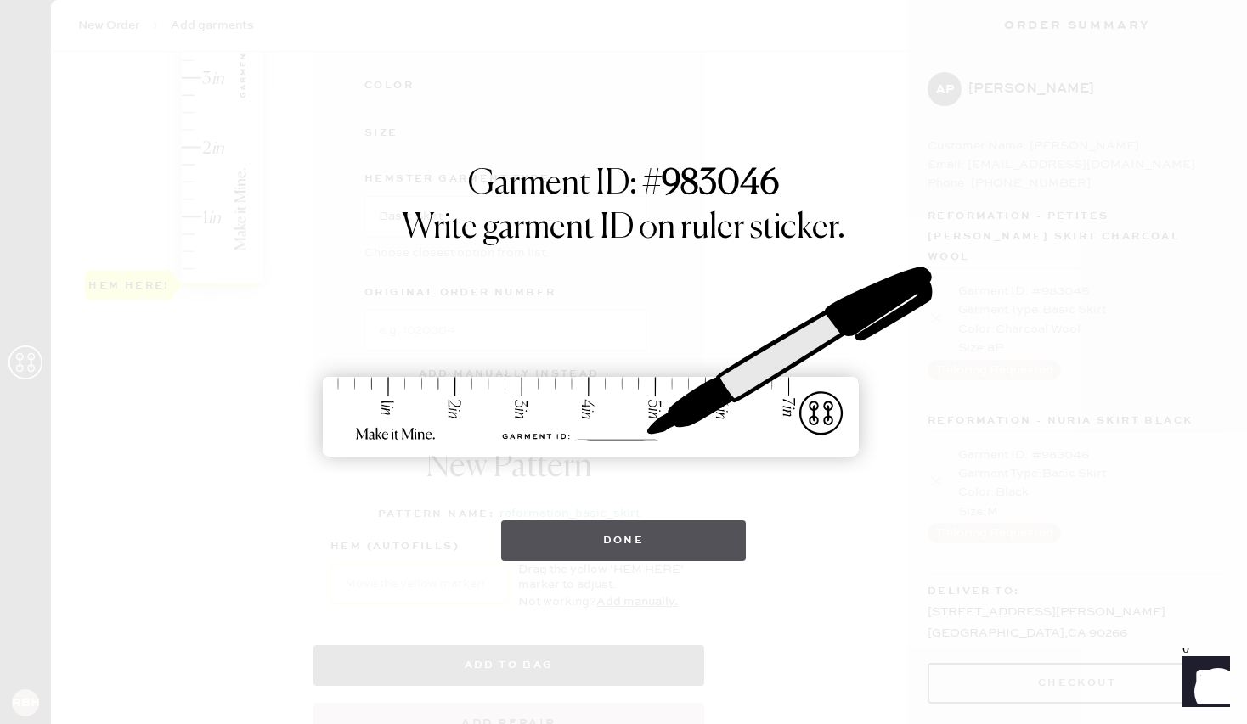
click at [635, 538] on button "Done" at bounding box center [623, 541] width 245 height 41
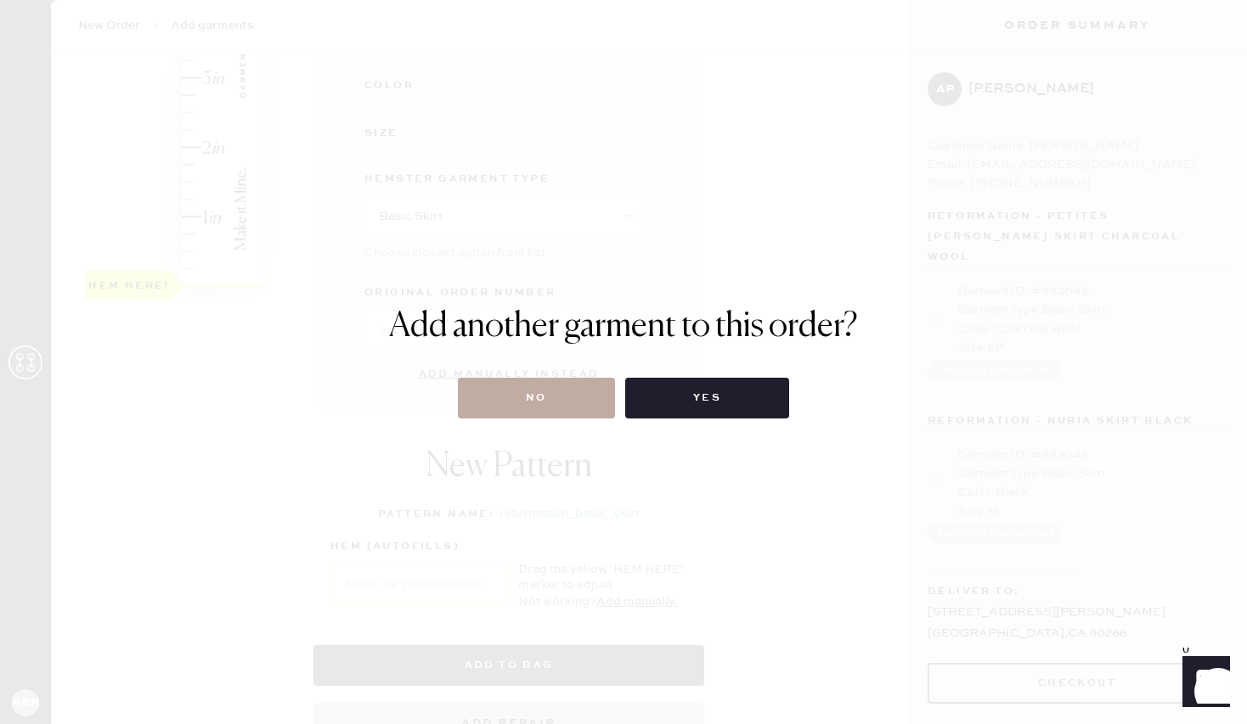
click at [519, 397] on button "No" at bounding box center [536, 398] width 157 height 41
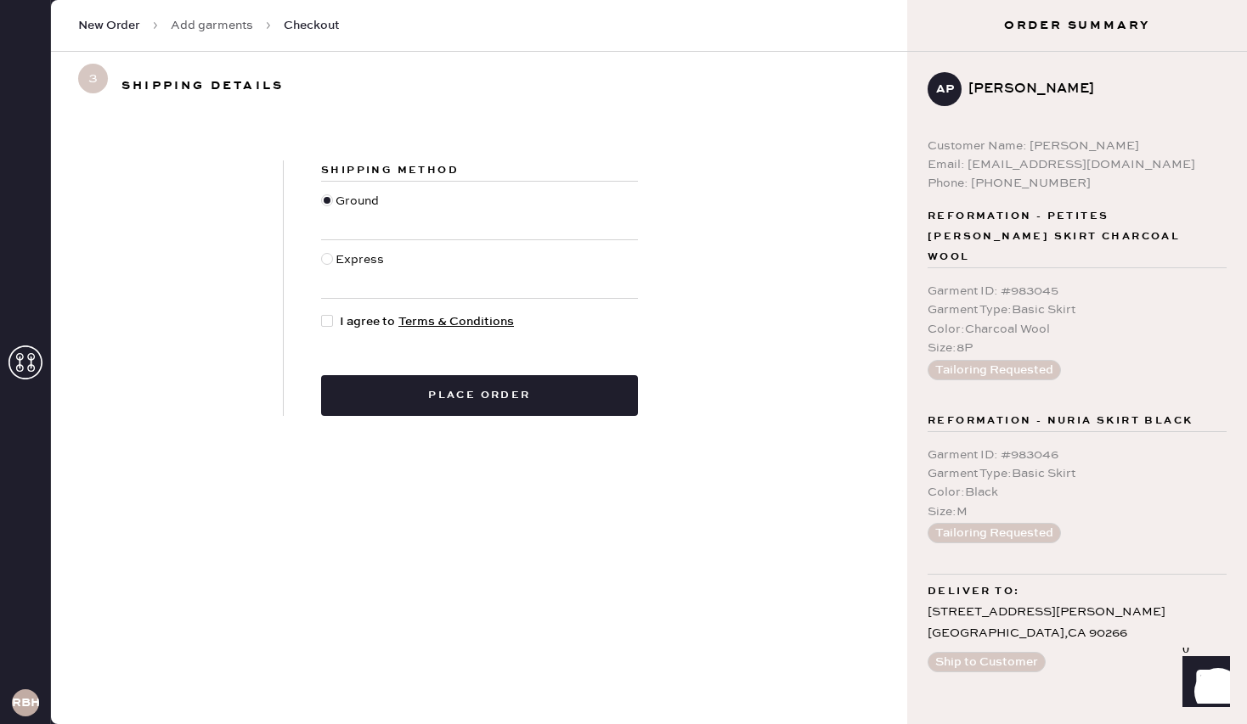
click at [336, 255] on div "Express" at bounding box center [361, 269] width 53 height 37
click at [322, 251] on input "Express" at bounding box center [321, 251] width 1 height 1
radio input "true"
click at [324, 323] on div at bounding box center [327, 321] width 12 height 12
click at [322, 313] on input "I agree to Terms & Conditions" at bounding box center [321, 312] width 1 height 1
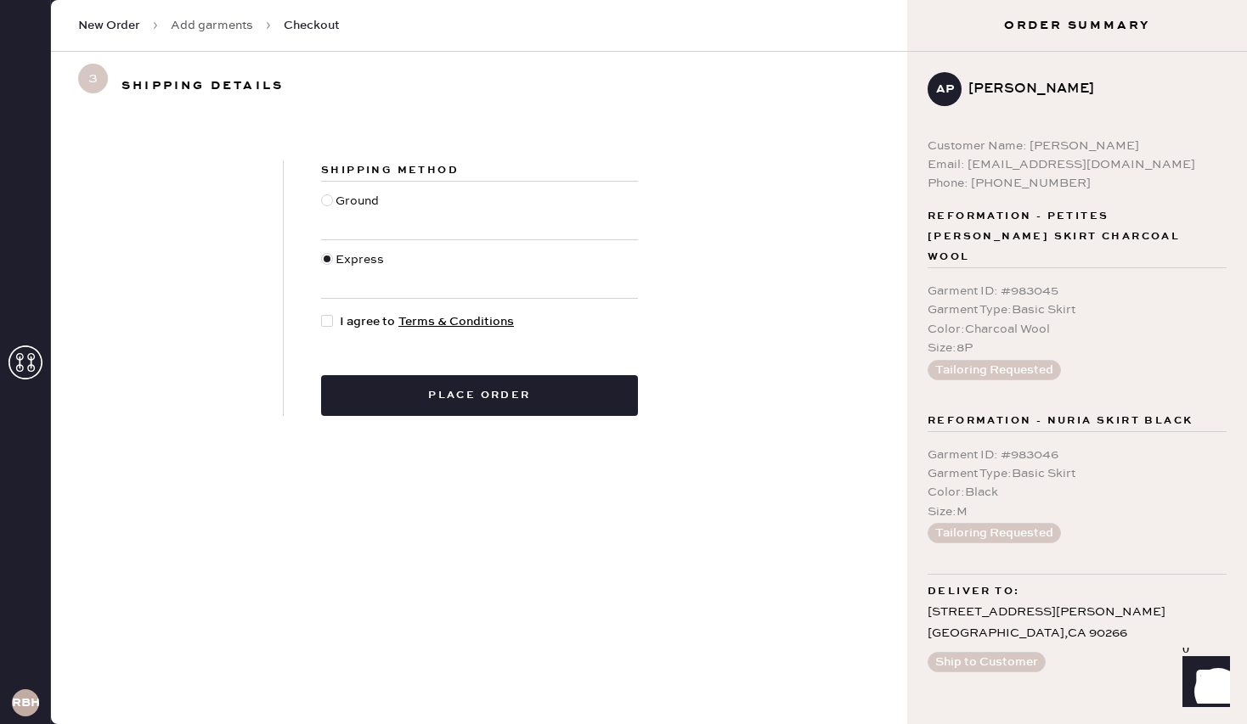
checkbox input "true"
drag, startPoint x: 973, startPoint y: 183, endPoint x: 1061, endPoint y: 178, distance: 87.6
click at [1061, 178] on div "Phone: [PHONE_NUMBER]" at bounding box center [1076, 183] width 299 height 19
click at [1088, 194] on div "AP [PERSON_NAME] Customer Name: [PERSON_NAME] Email: [EMAIL_ADDRESS][DOMAIN_NAM…" at bounding box center [1077, 372] width 340 height 641
drag, startPoint x: 929, startPoint y: 593, endPoint x: 1109, endPoint y: 620, distance: 182.1
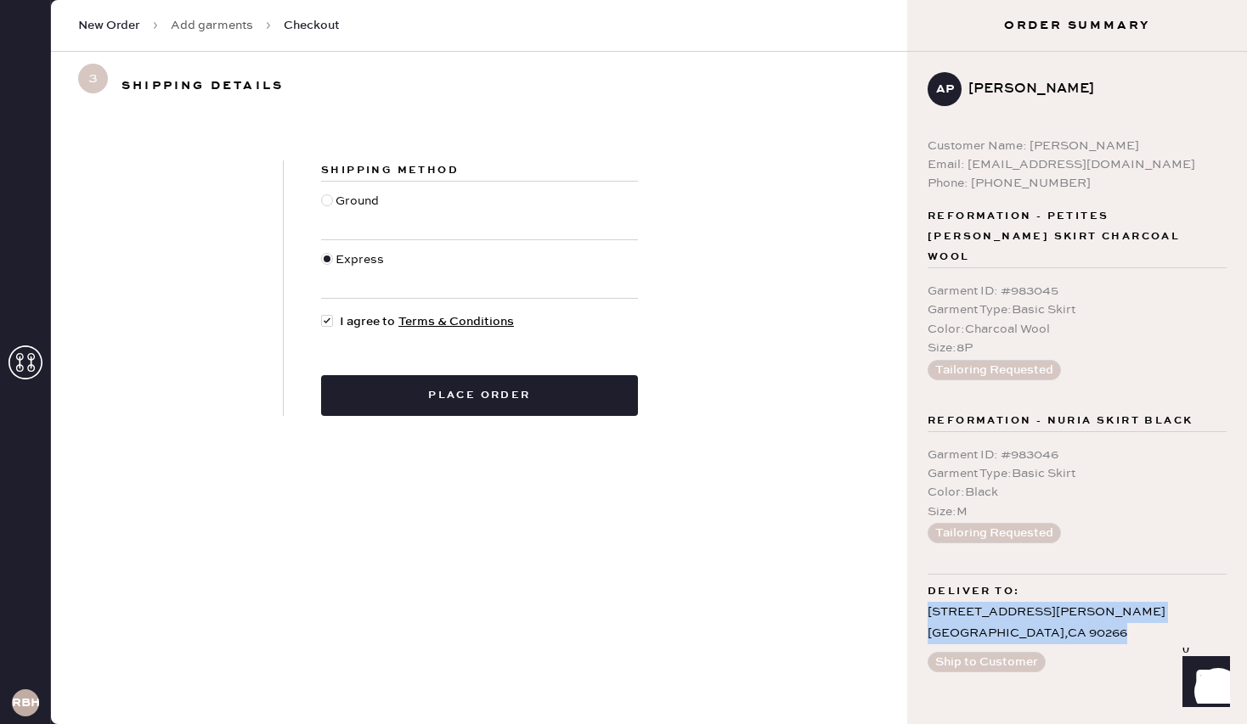
click at [1109, 620] on div "[STREET_ADDRESS][PERSON_NAME]" at bounding box center [1076, 623] width 299 height 42
click at [1127, 574] on div "Deliver to: [STREET_ADDRESS][PERSON_NAME]" at bounding box center [1076, 609] width 299 height 70
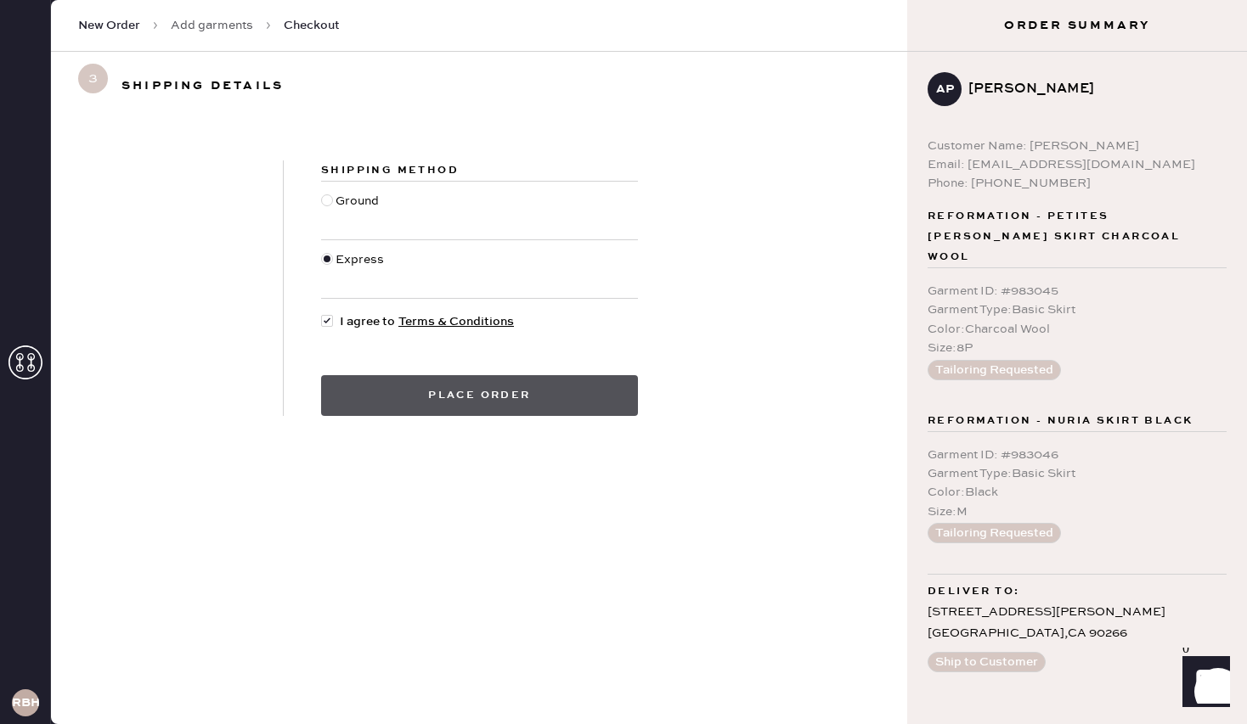
click at [482, 397] on button "Place order" at bounding box center [479, 395] width 317 height 41
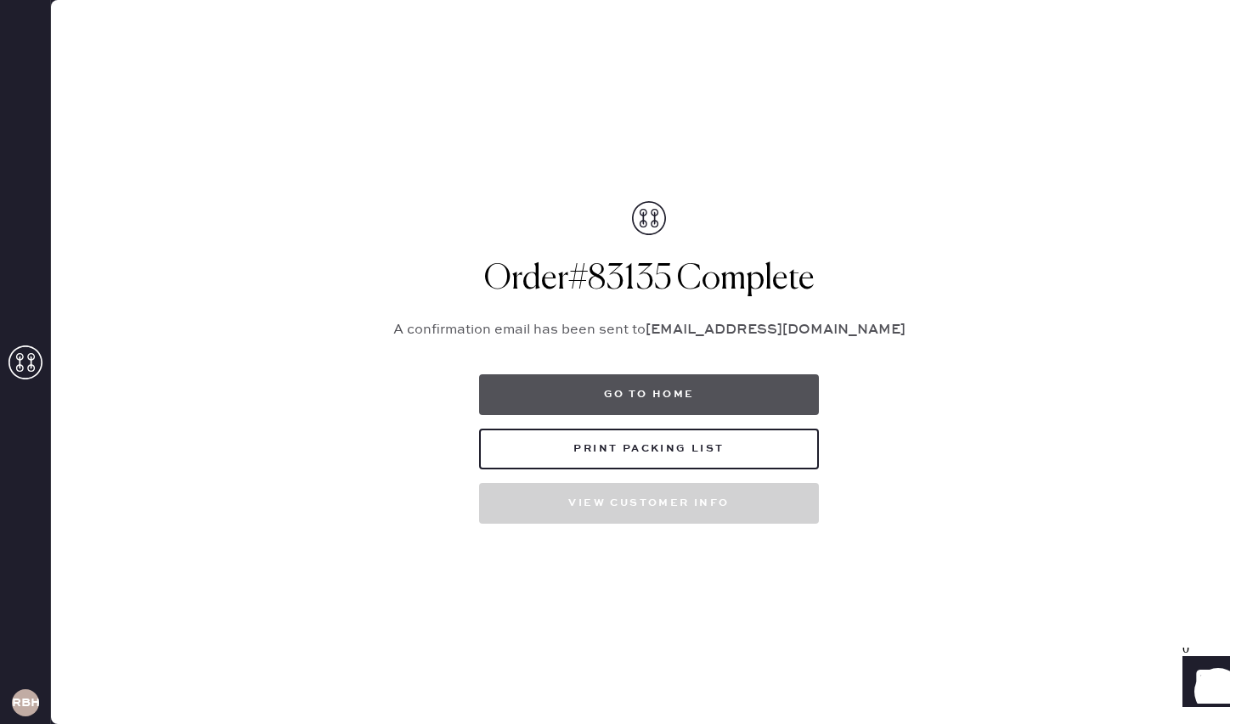
click at [699, 397] on button "Go to home" at bounding box center [649, 394] width 340 height 41
